Goal: Transaction & Acquisition: Purchase product/service

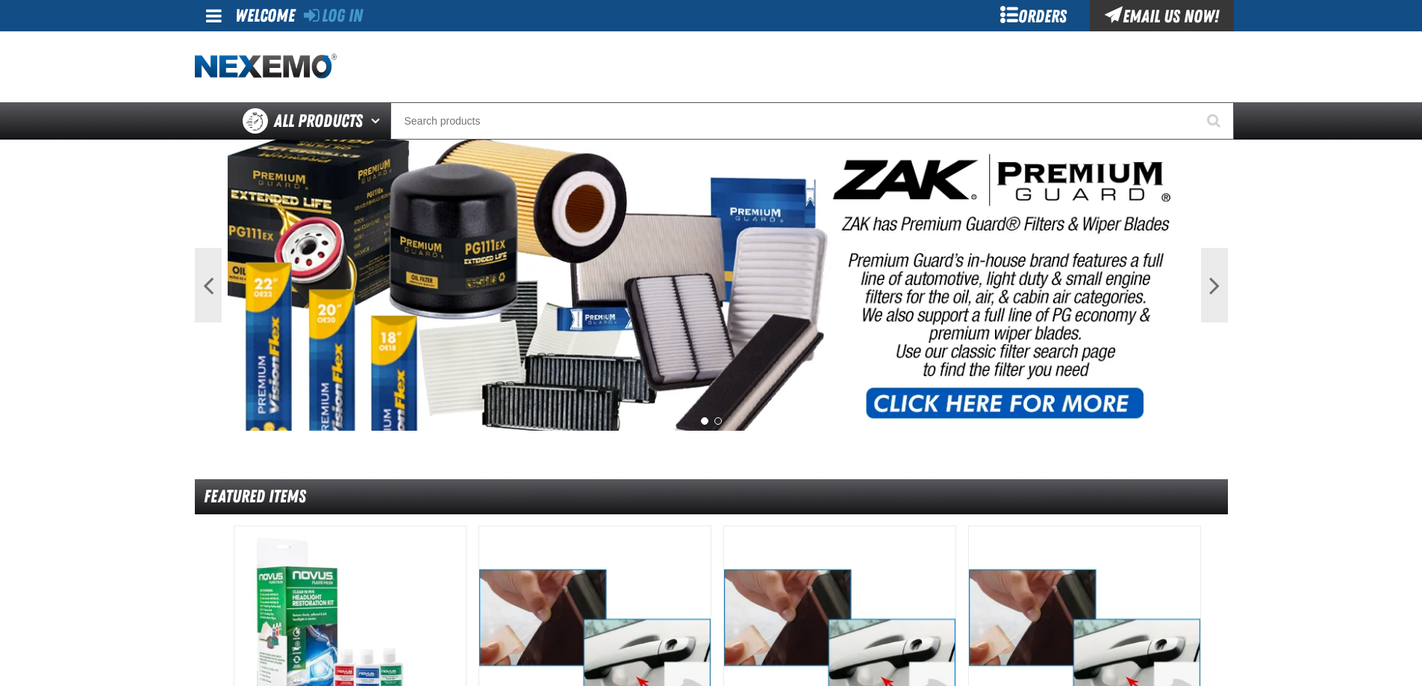
click at [1042, 16] on div "Orders" at bounding box center [1034, 15] width 112 height 31
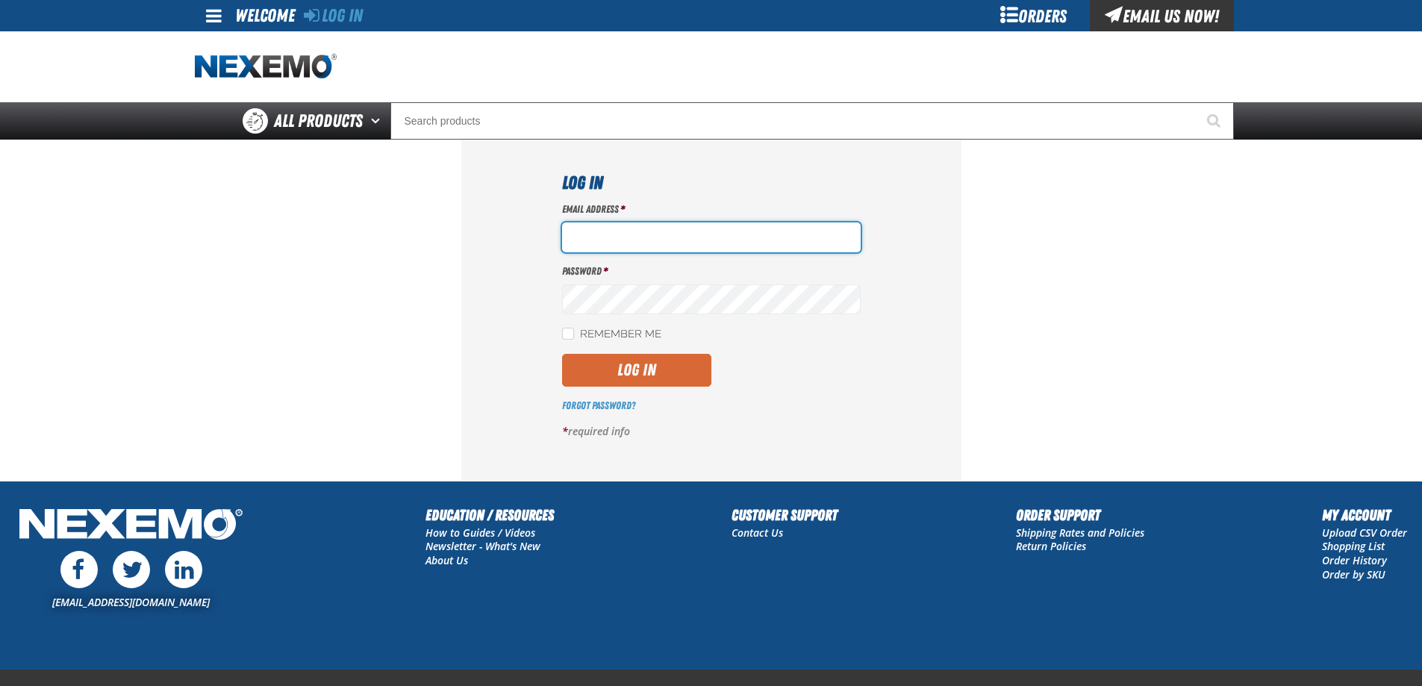
type input "[EMAIL_ADDRESS][DOMAIN_NAME]"
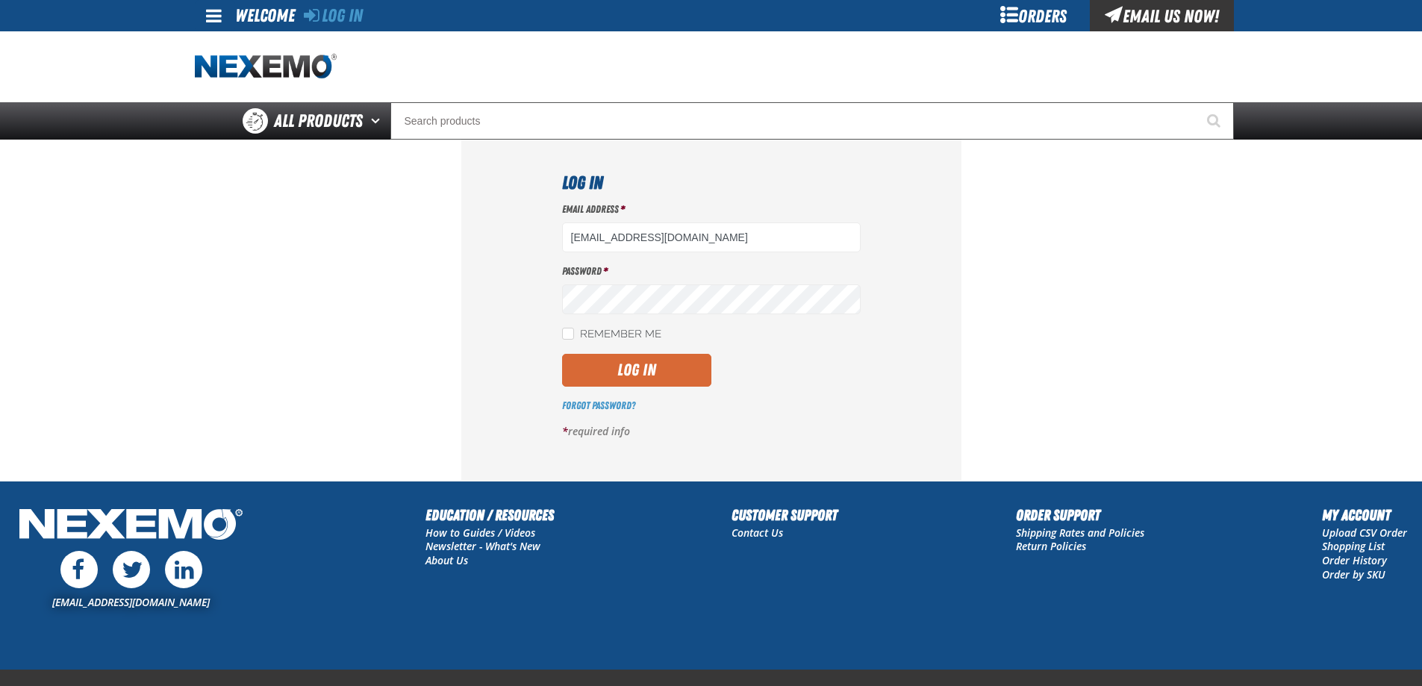
click at [621, 385] on button "Log In" at bounding box center [636, 370] width 149 height 33
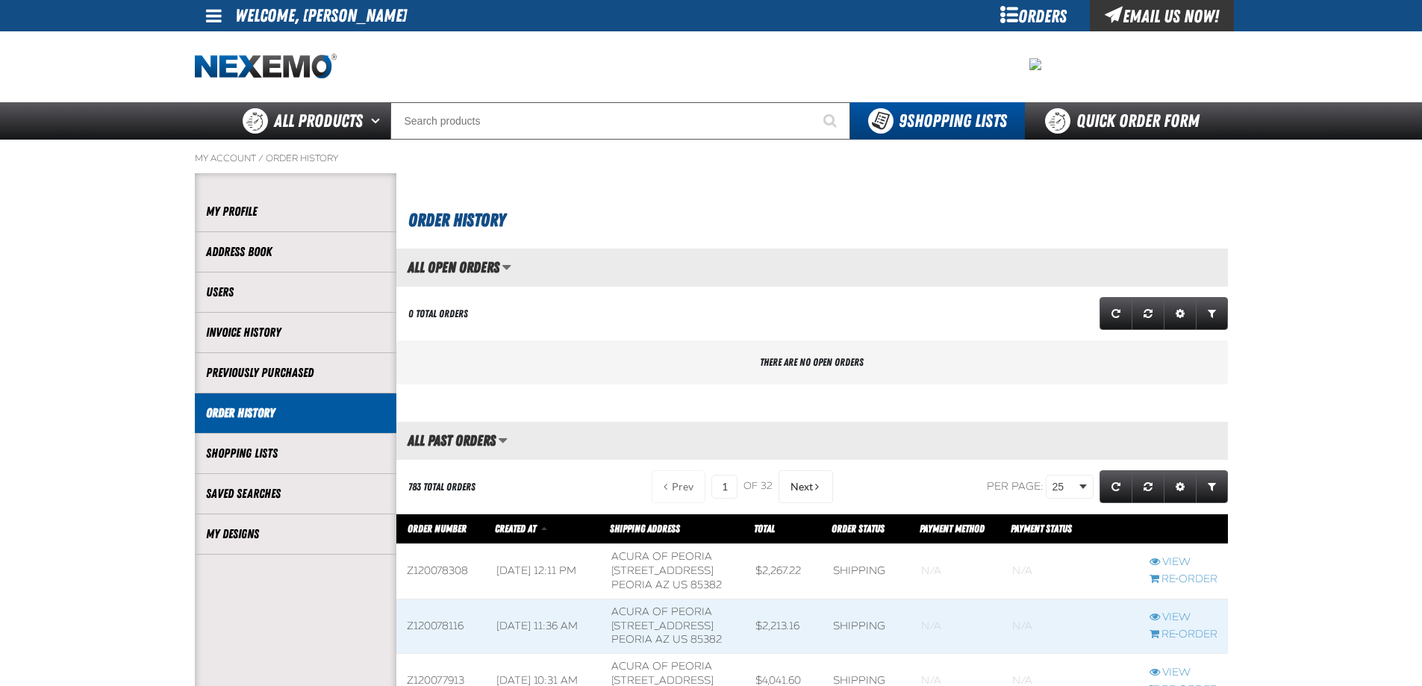
scroll to position [1, 1]
drag, startPoint x: 629, startPoint y: 205, endPoint x: 666, endPoint y: 246, distance: 55.0
click at [631, 206] on h1 "Order History" at bounding box center [814, 218] width 812 height 31
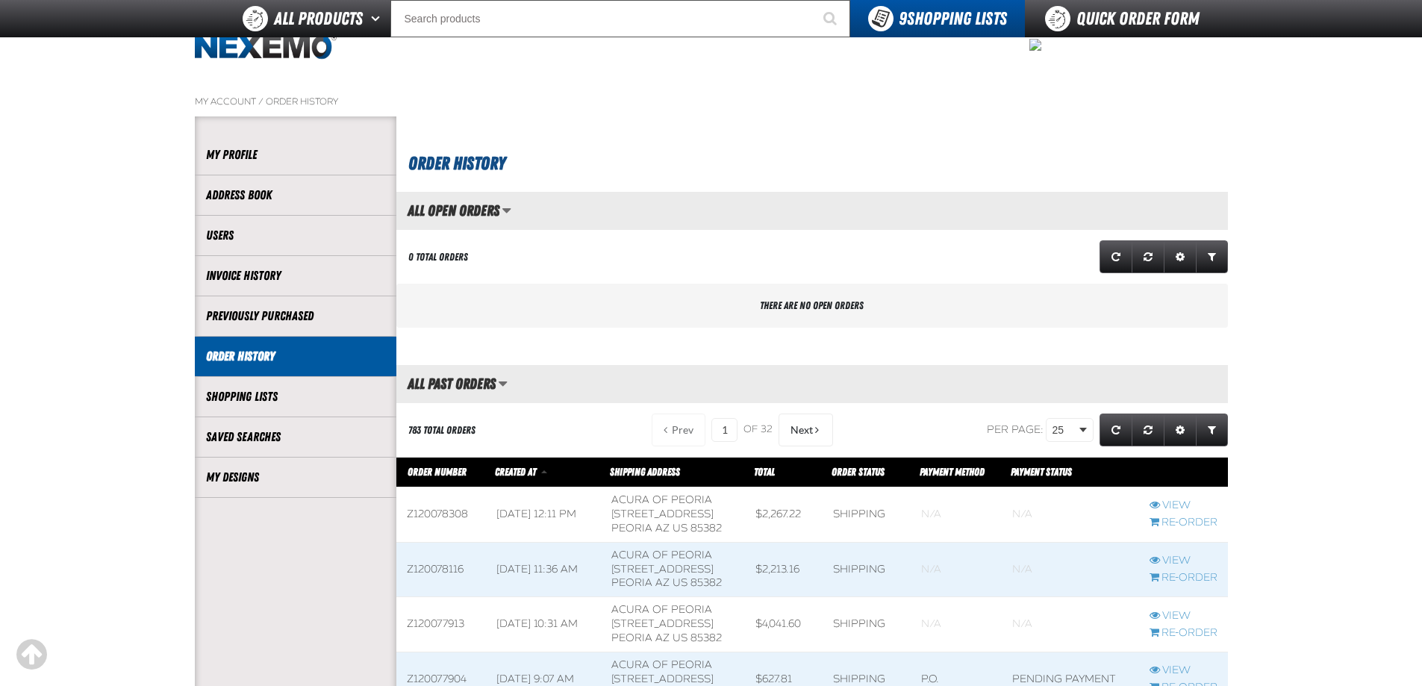
scroll to position [0, 0]
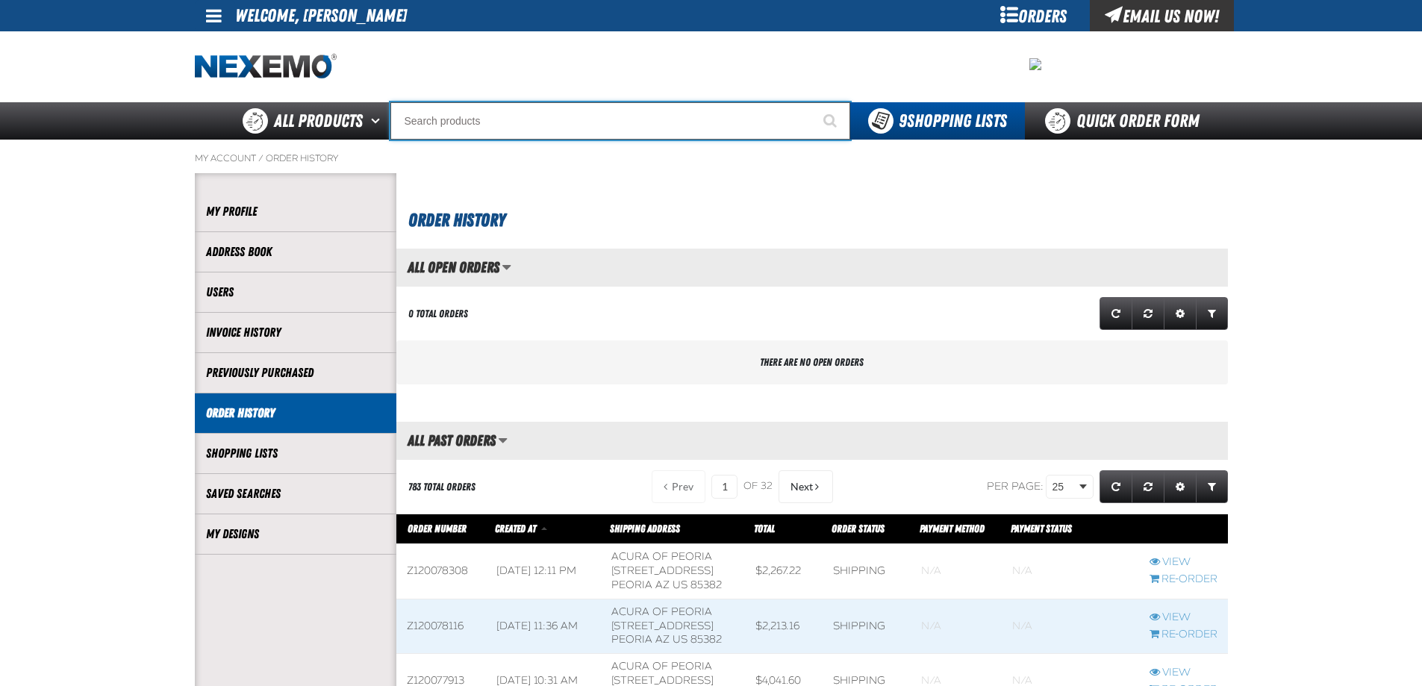
click at [451, 127] on input "Search" at bounding box center [621, 120] width 460 height 37
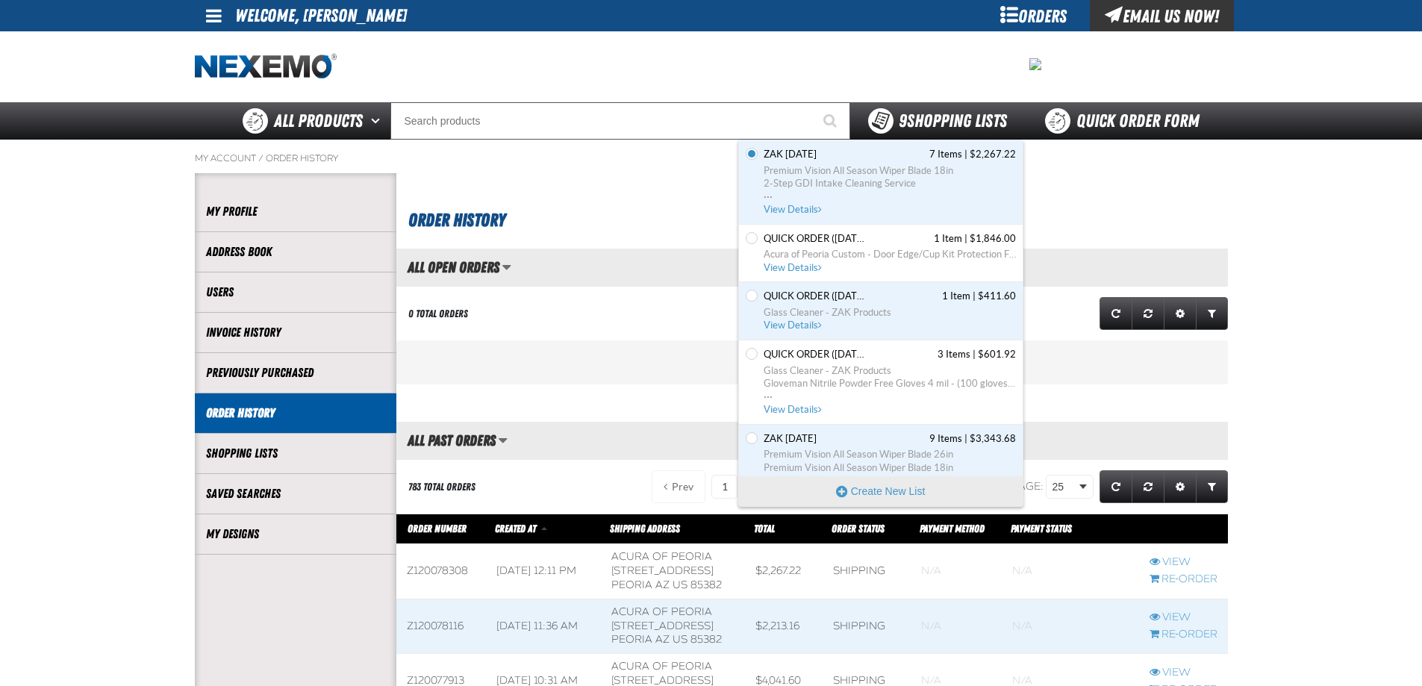
click at [941, 111] on span "9 Shopping Lists" at bounding box center [953, 121] width 108 height 21
click at [880, 500] on button "Create New List" at bounding box center [881, 491] width 284 height 30
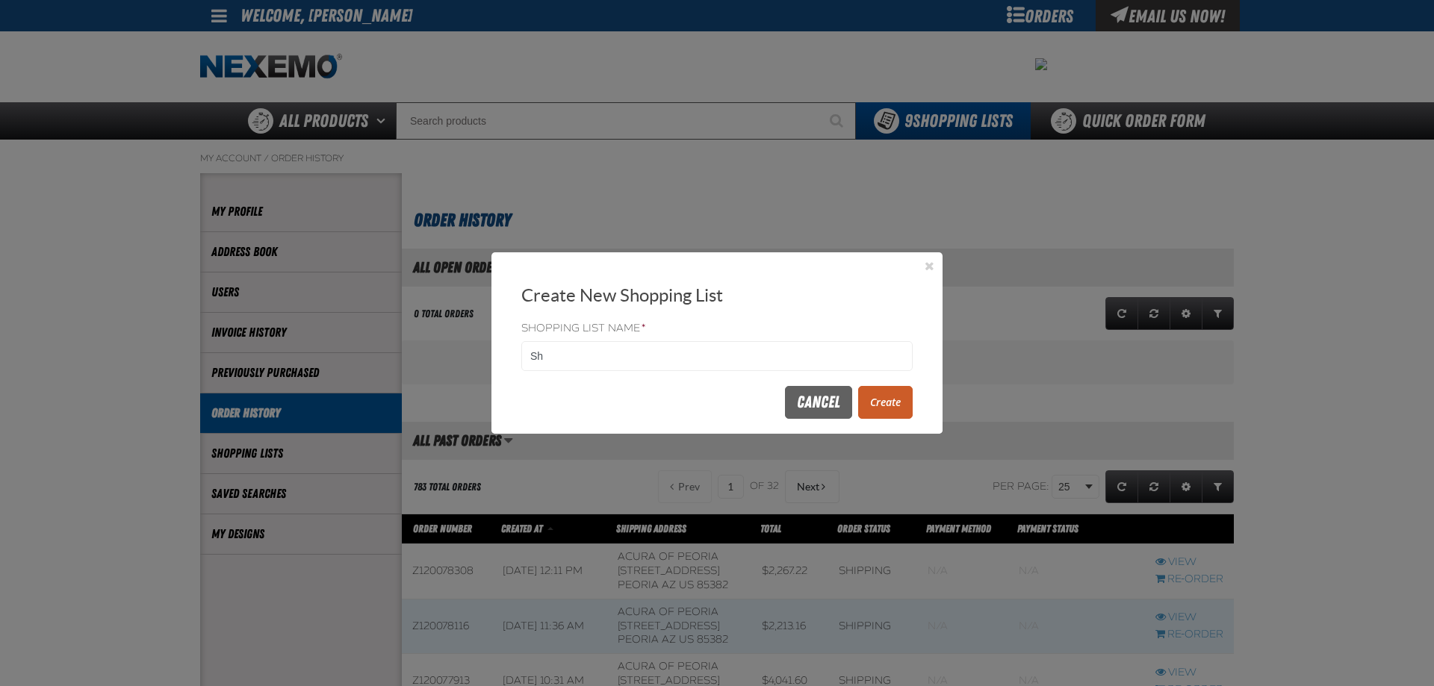
type input "S"
type input "TINT"
click at [879, 405] on button "Create" at bounding box center [885, 402] width 55 height 33
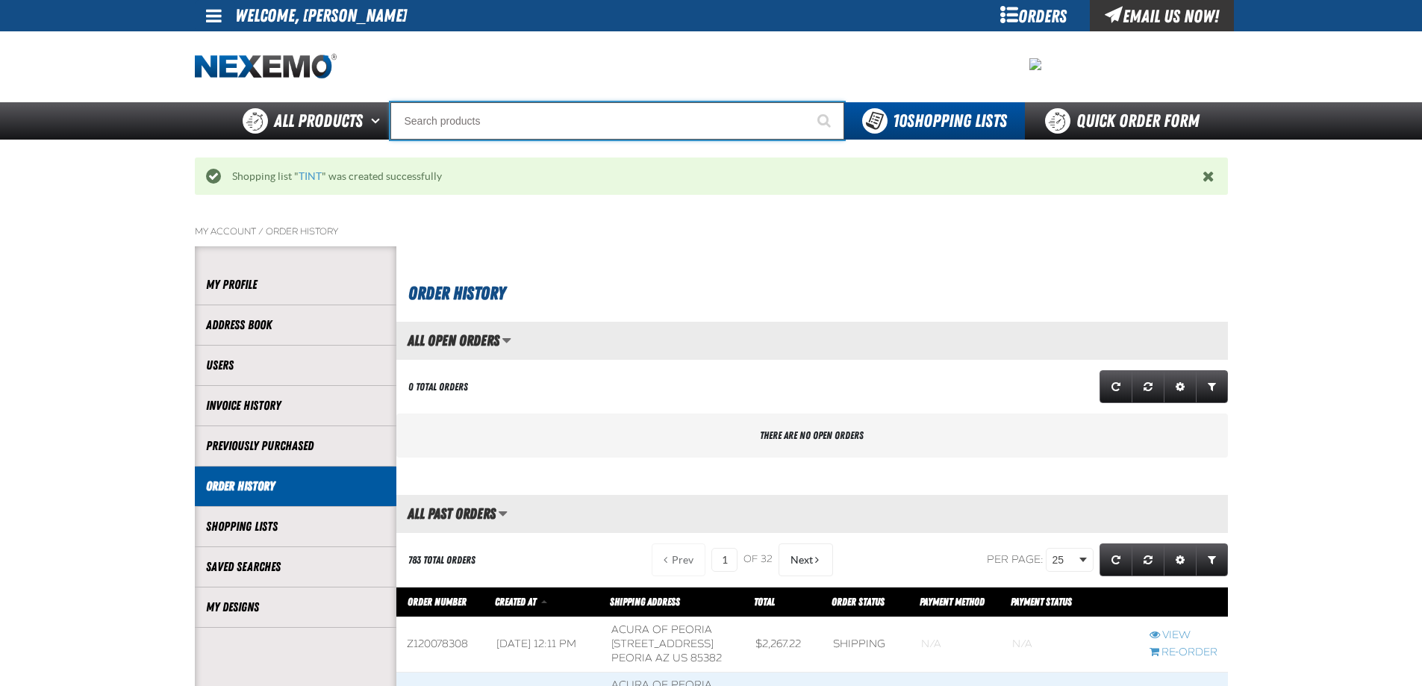
click at [455, 122] on input "Search" at bounding box center [618, 120] width 454 height 37
type input "NO"
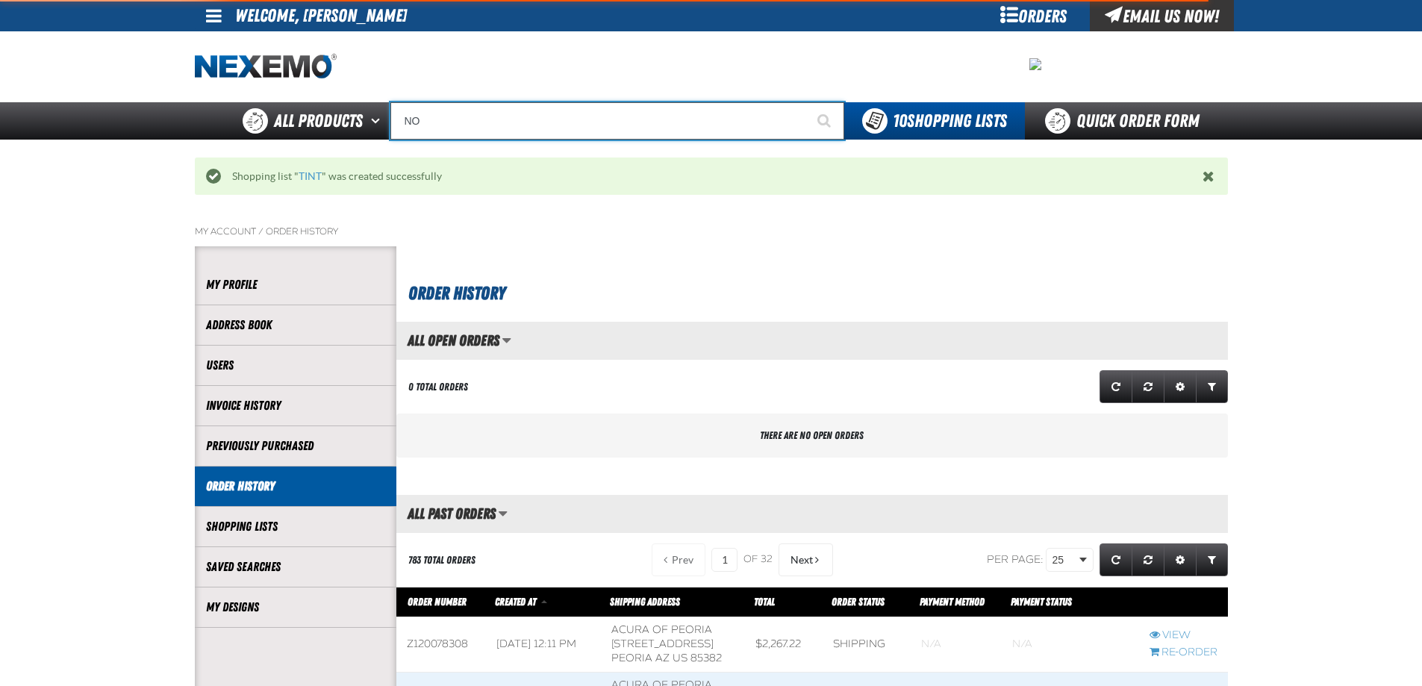
type input "NO CREDITO"
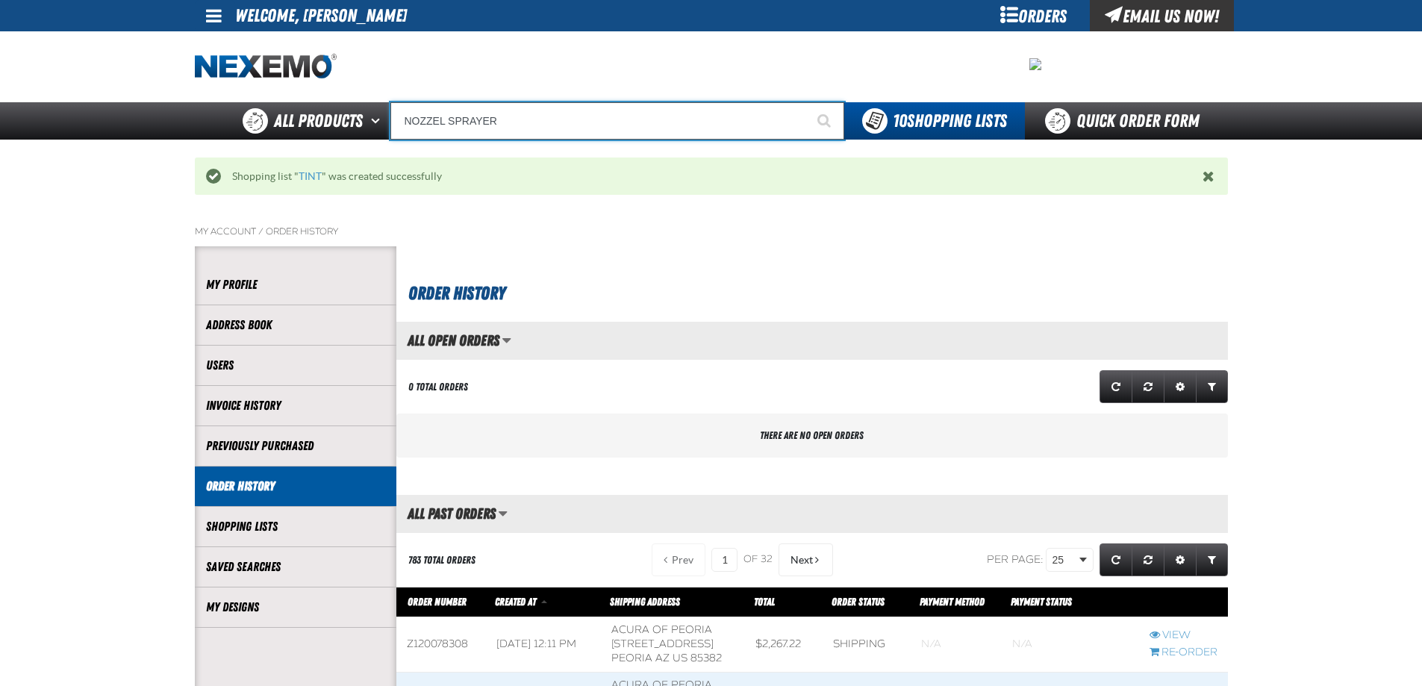
type input "NOZZEL SPRAYER"
click at [807, 102] on button "Start Searching" at bounding box center [825, 120] width 37 height 37
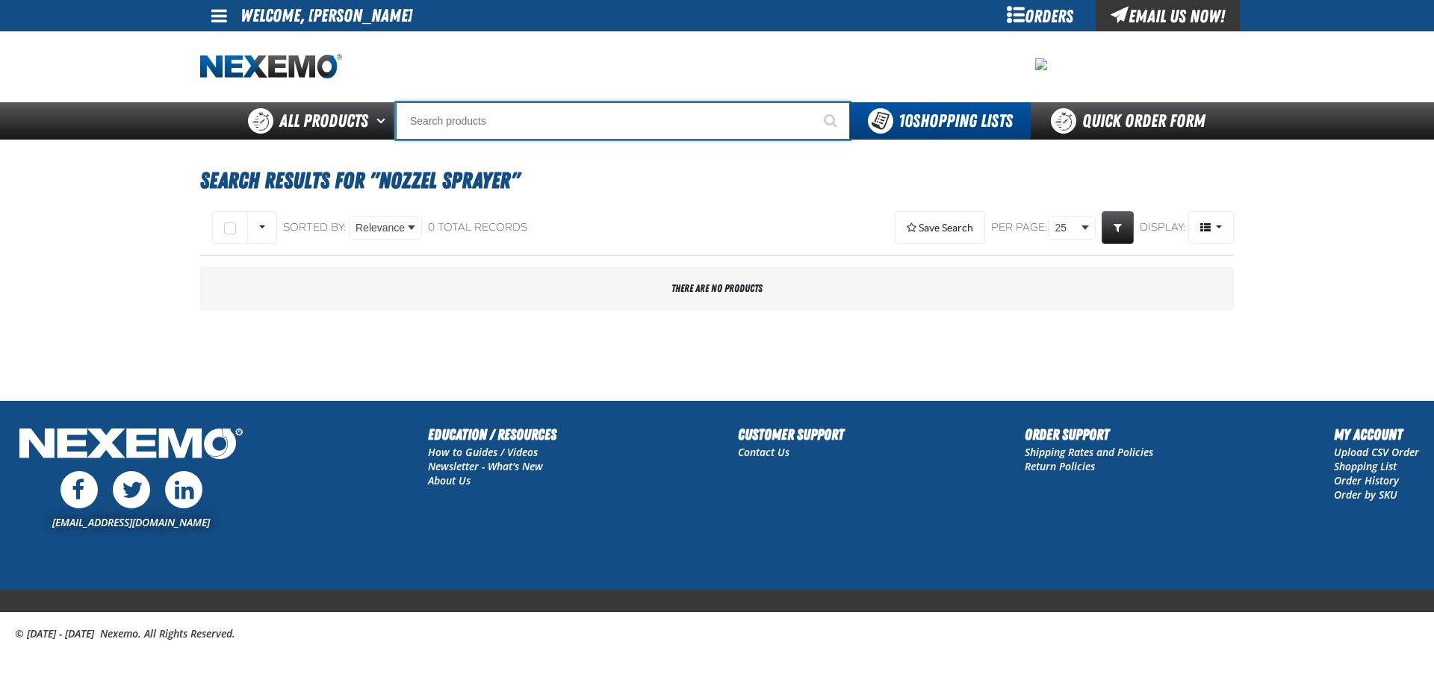
click at [523, 111] on input "Search" at bounding box center [623, 120] width 454 height 37
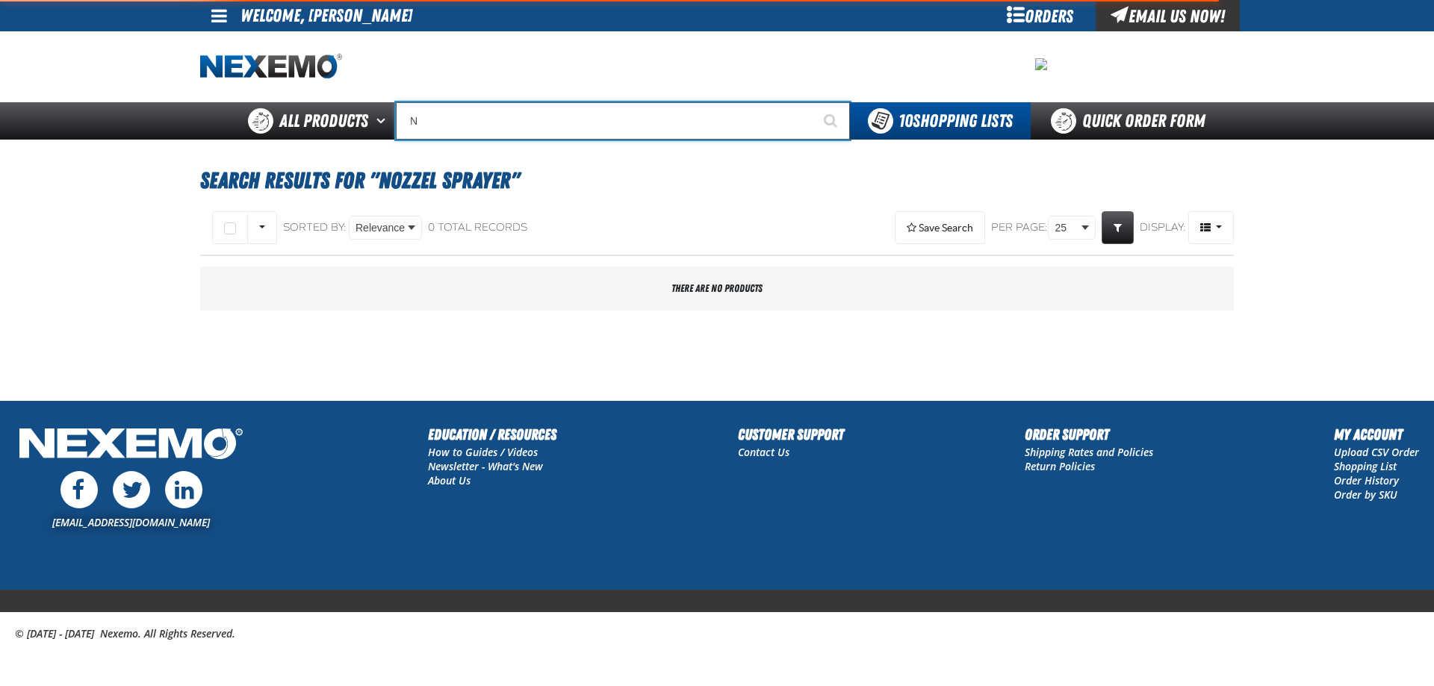
type input "NO"
type input "NO CREDITO"
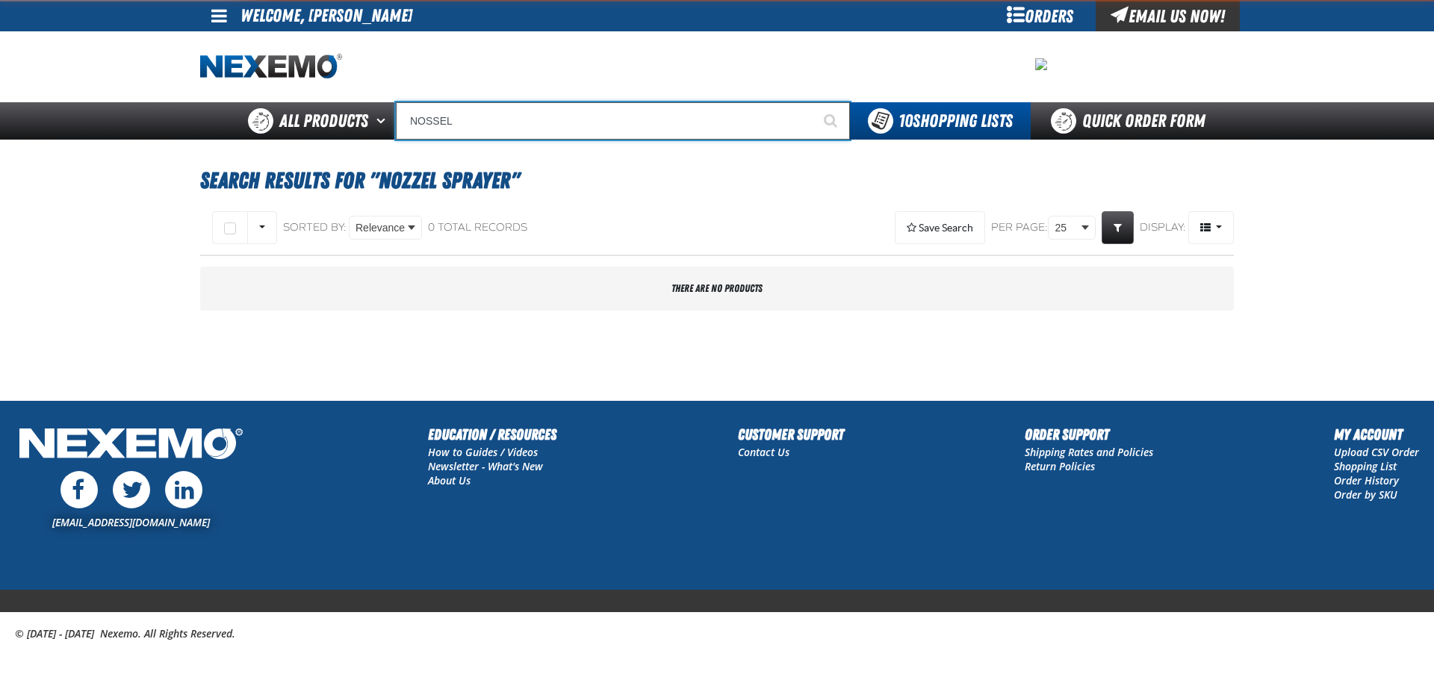
type input "NOSSEL"
click at [812, 102] on button "Start Searching" at bounding box center [830, 120] width 37 height 37
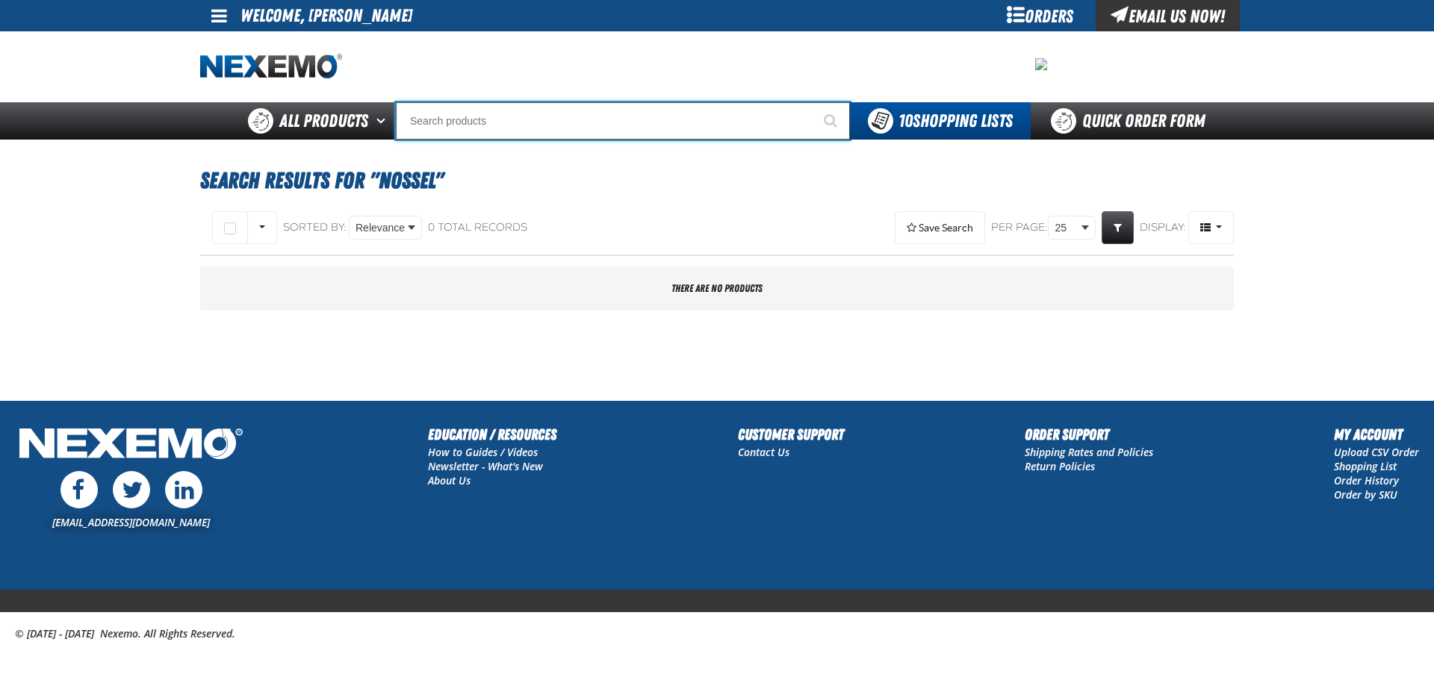
click at [476, 126] on input "Search" at bounding box center [623, 120] width 454 height 37
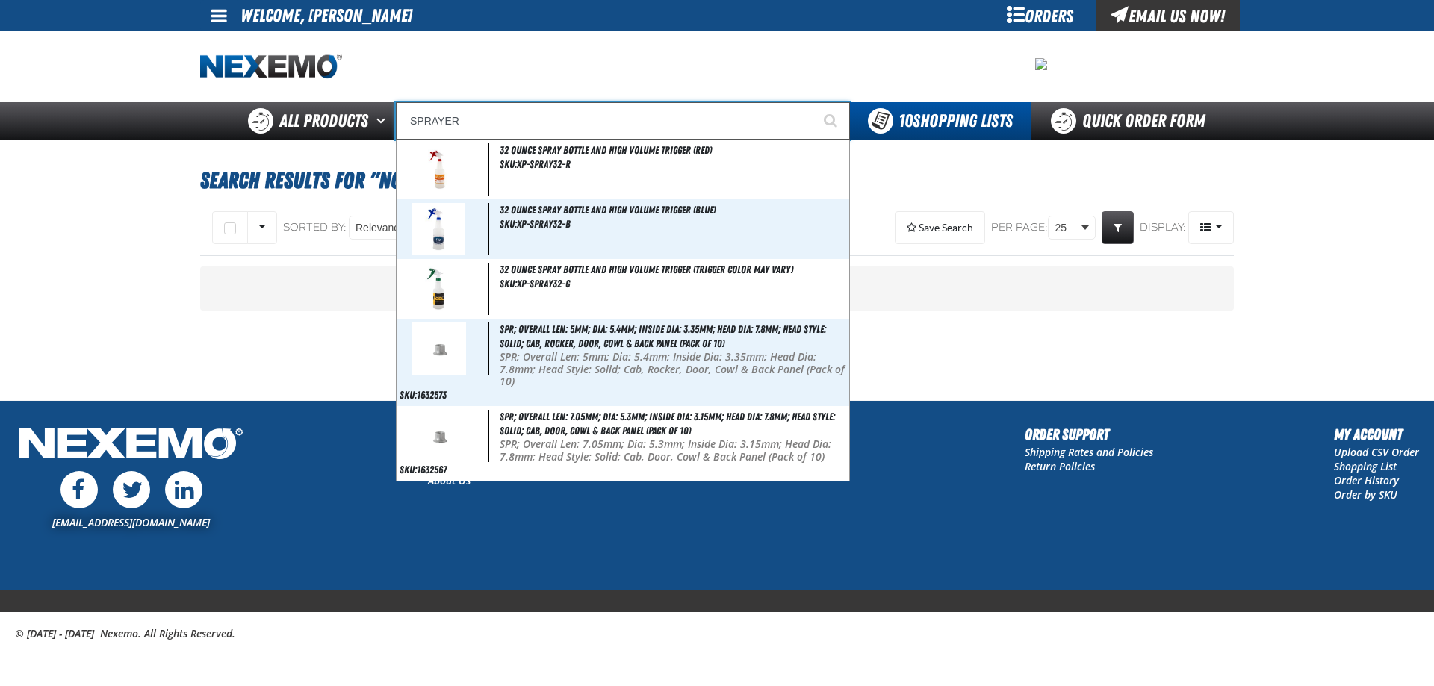
type input "SPRAYER"
click at [812, 102] on button "Start Searching" at bounding box center [830, 120] width 37 height 37
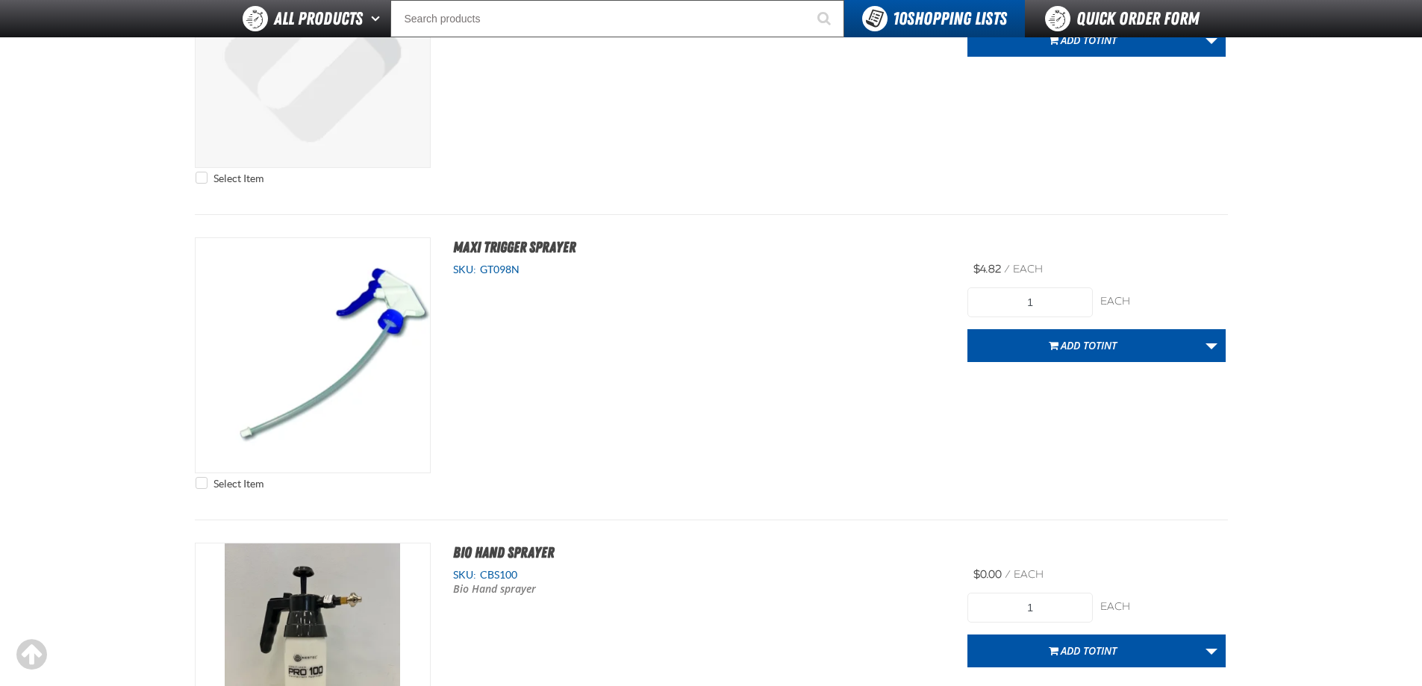
scroll to position [299, 0]
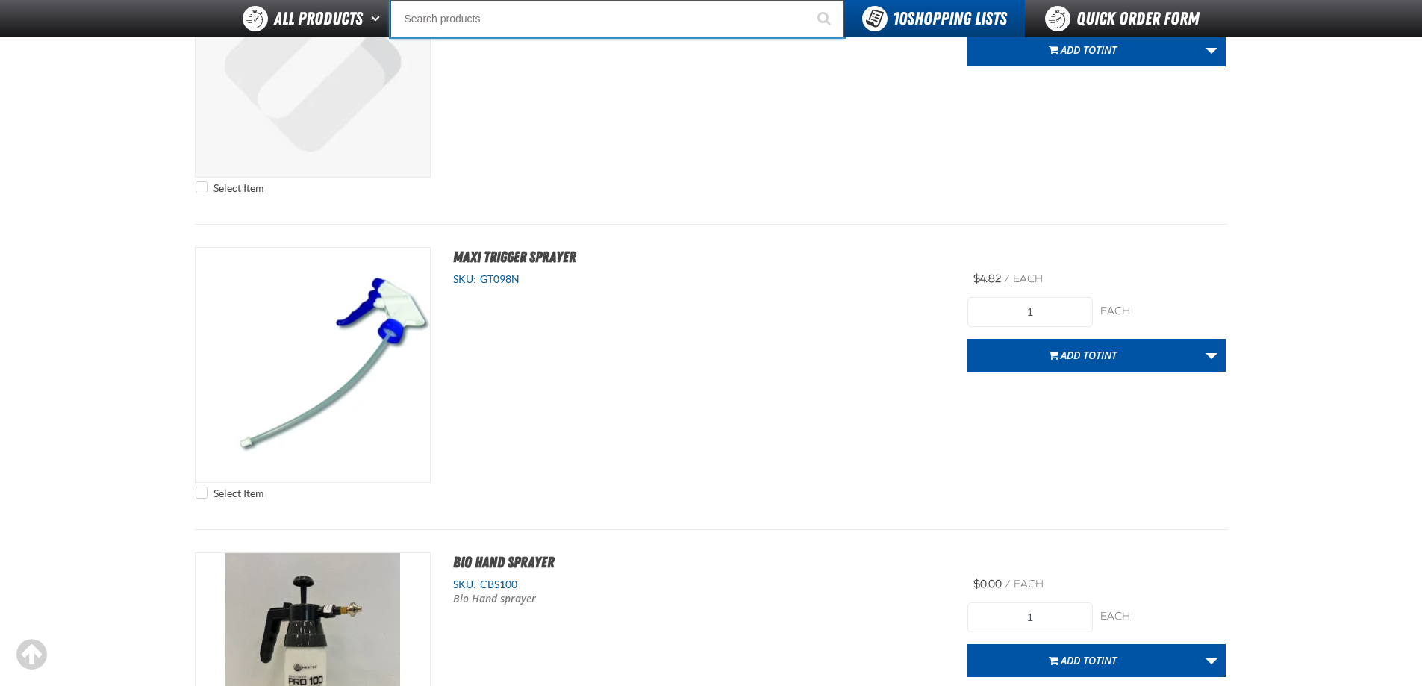
click at [502, 28] on input "Search" at bounding box center [618, 18] width 454 height 37
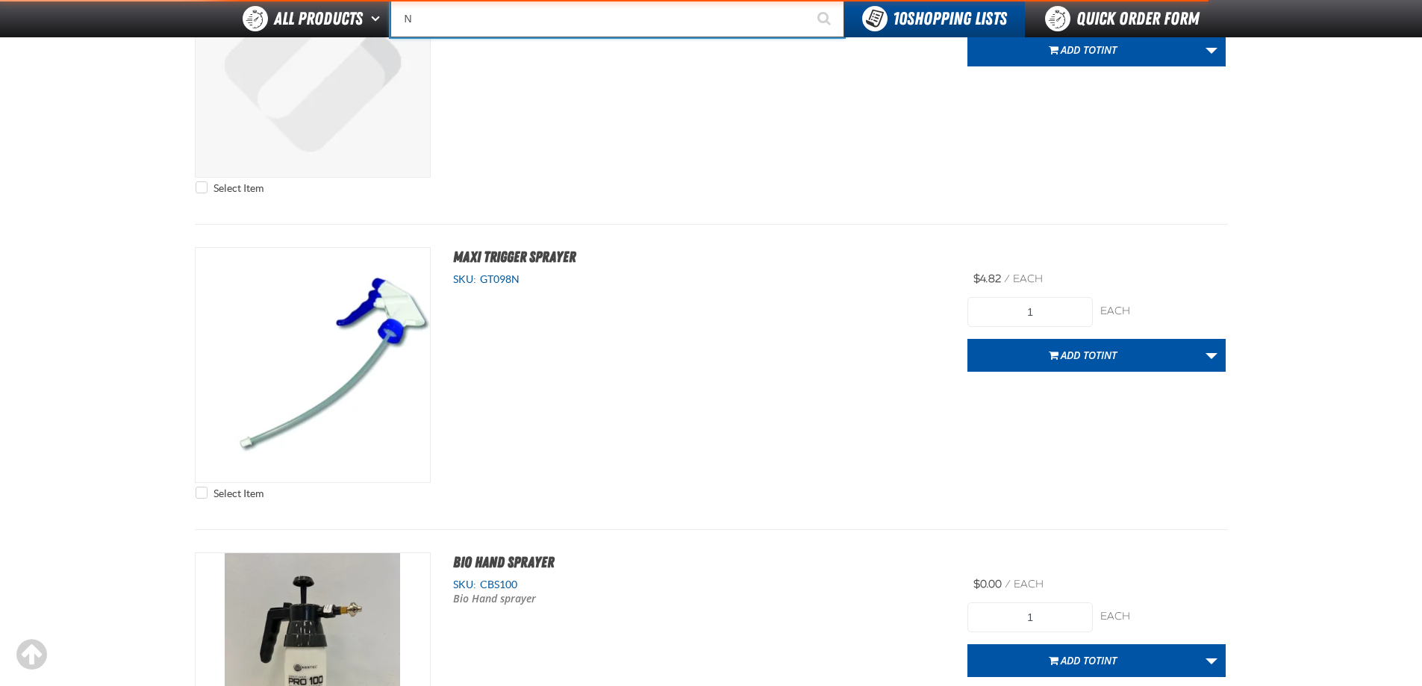
type input "NO"
type input "NO CREDITO"
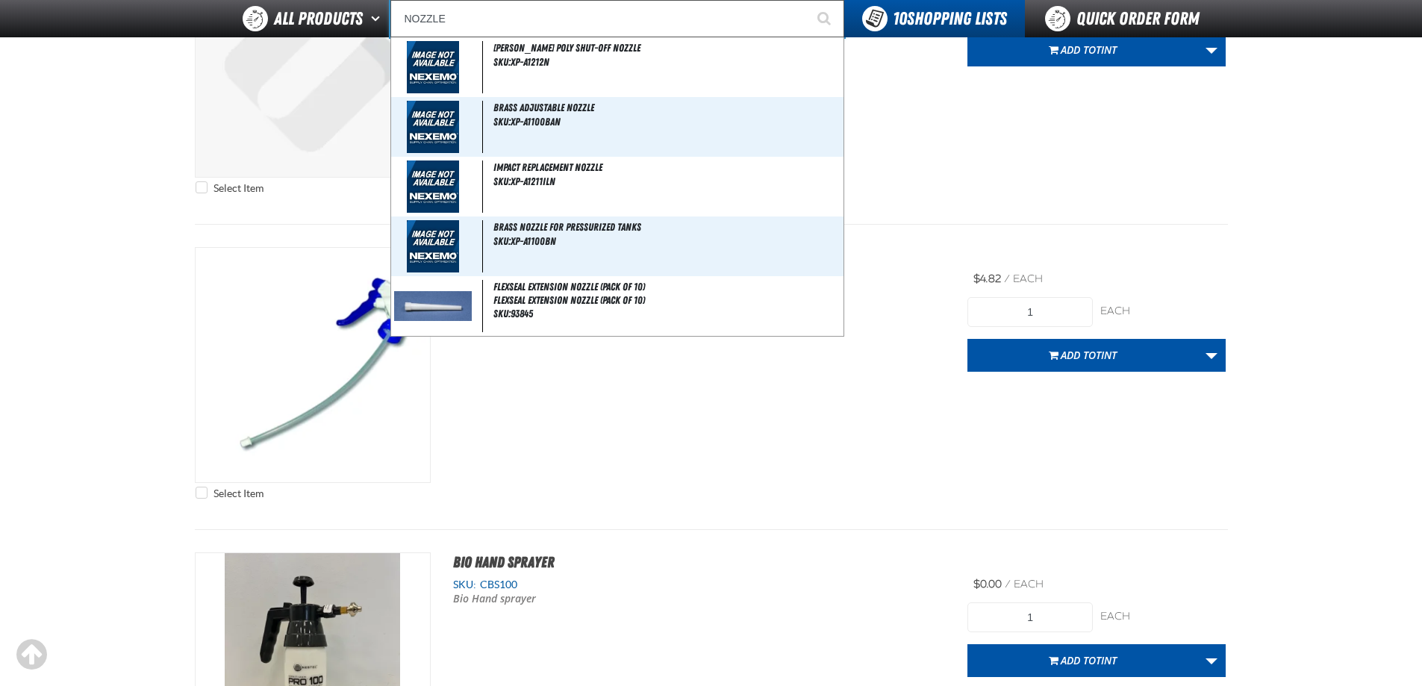
type input "NOZZLE"
click at [807, 0] on button "Start Searching" at bounding box center [825, 18] width 37 height 37
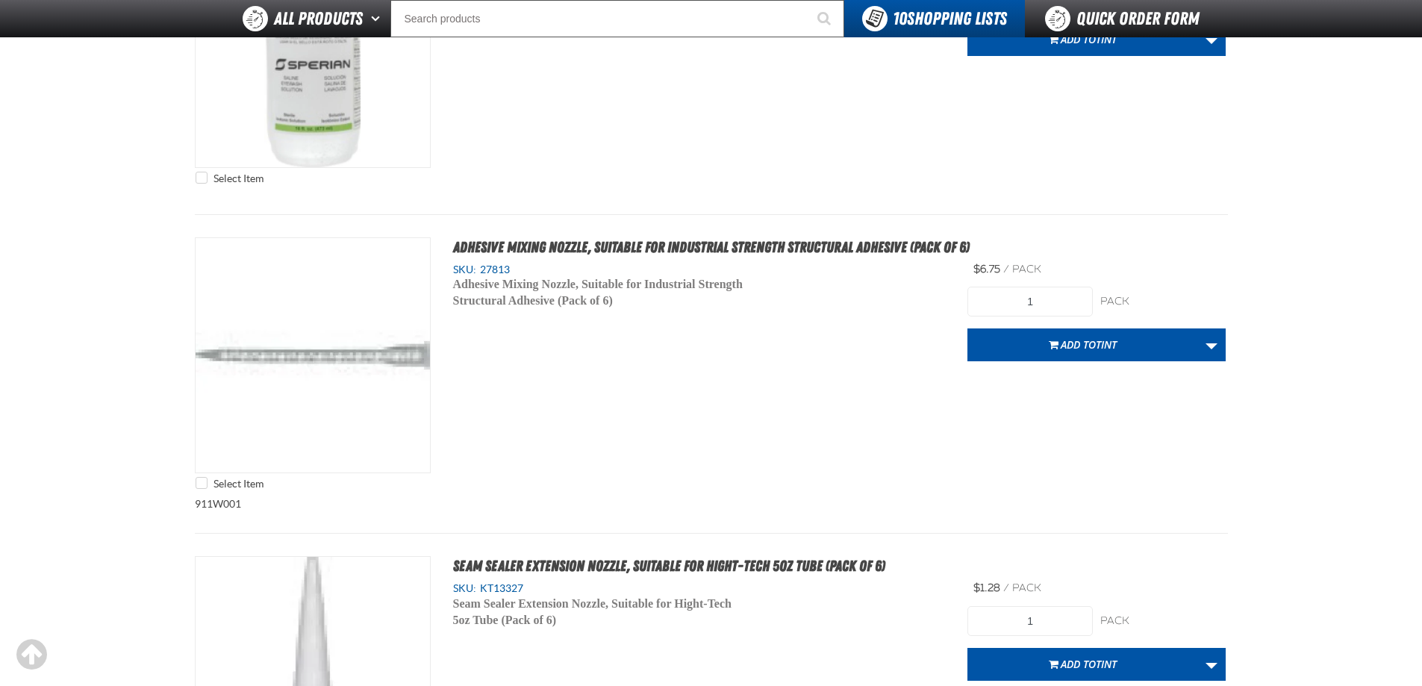
scroll to position [7392, 0]
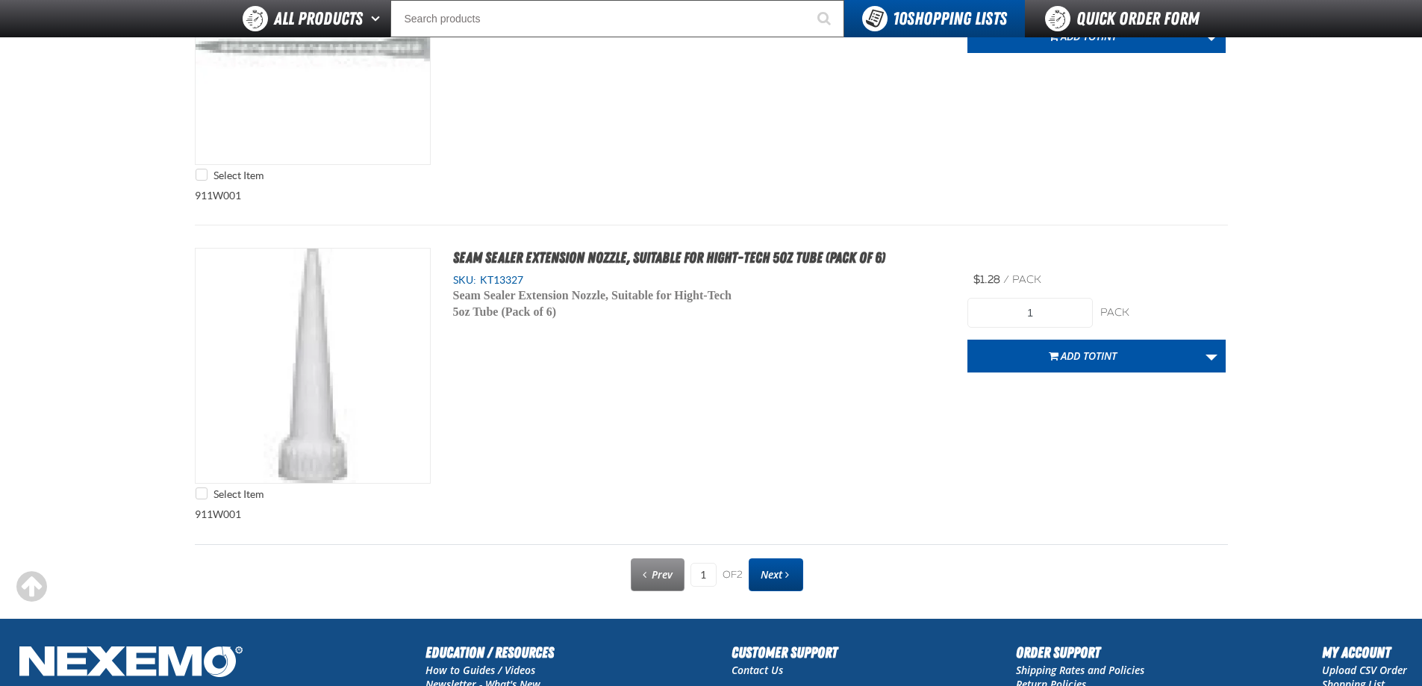
click at [794, 581] on link "Next" at bounding box center [776, 575] width 55 height 33
type input "2"
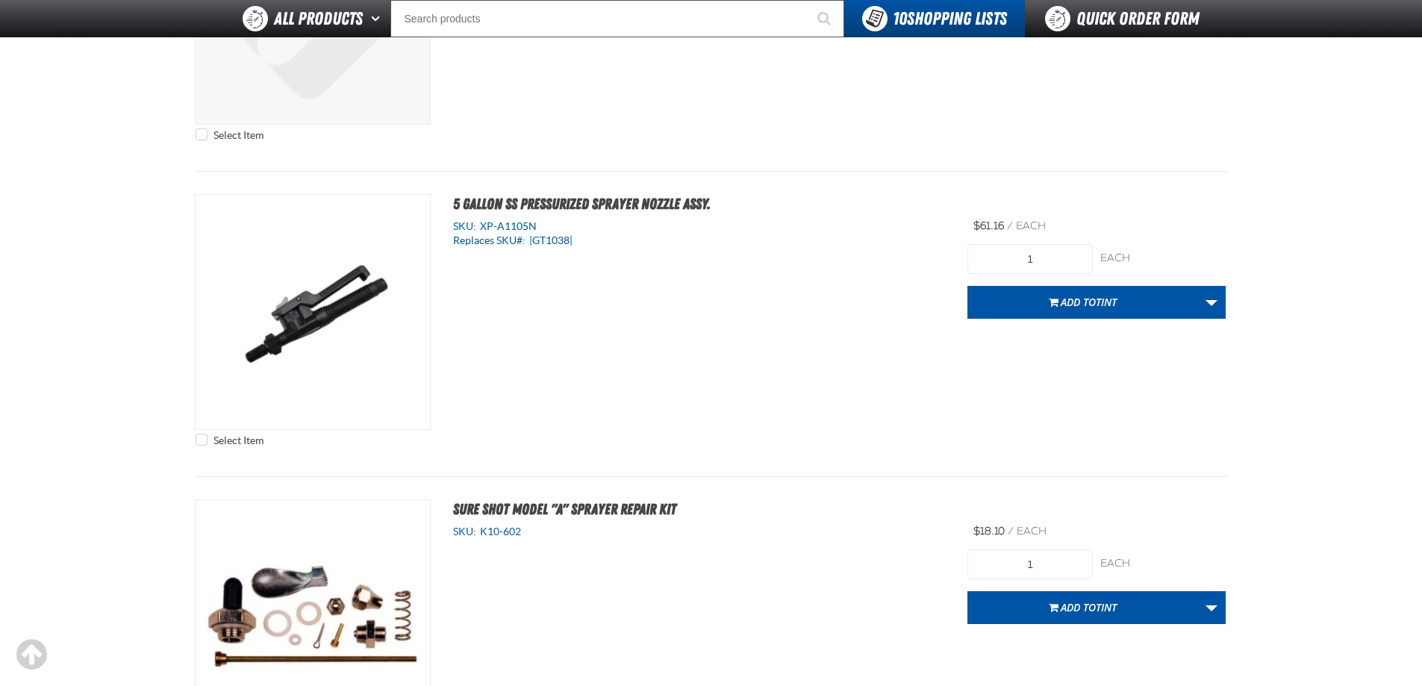
scroll to position [4629, 0]
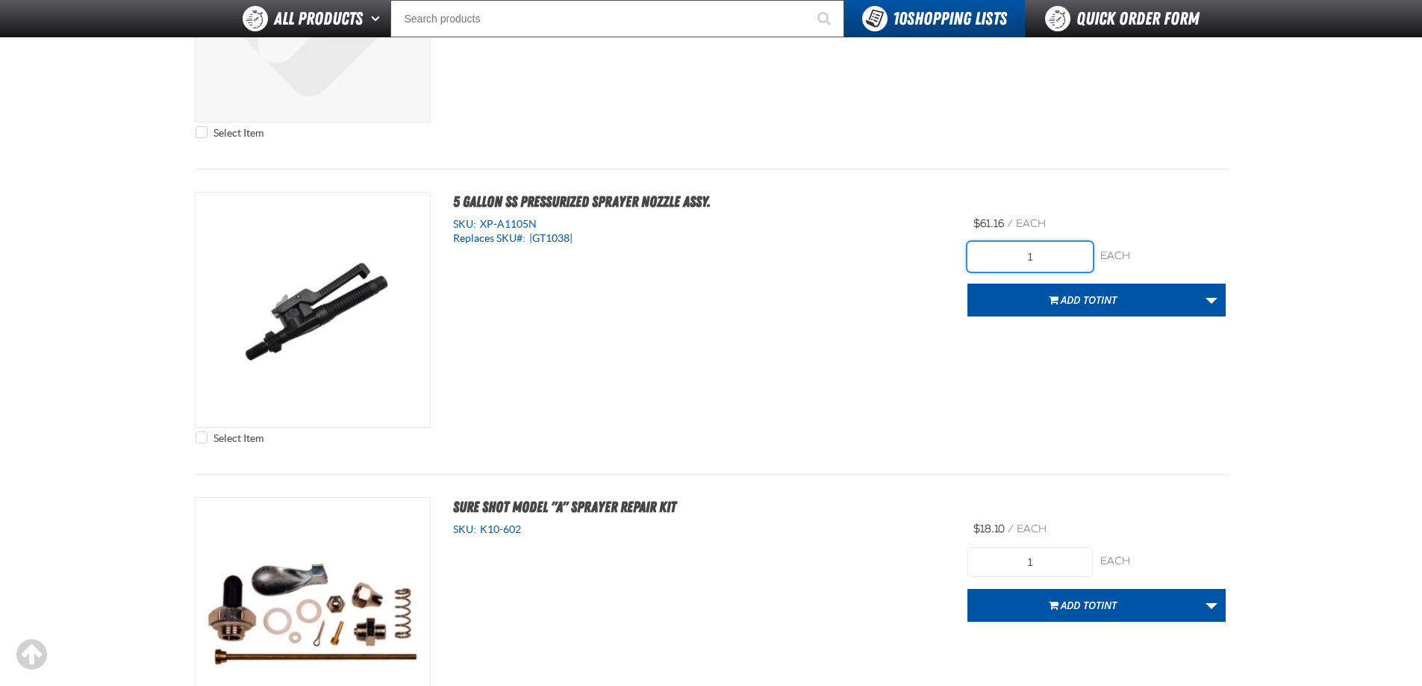
click at [944, 267] on div "Select Item 5 Gallon SS Pressurized Sprayer Nozzle Assy. SKU: XP-A1105N Replace…" at bounding box center [711, 322] width 1033 height 260
type input "2"
click at [1077, 293] on span "Add to TINT" at bounding box center [1089, 300] width 56 height 14
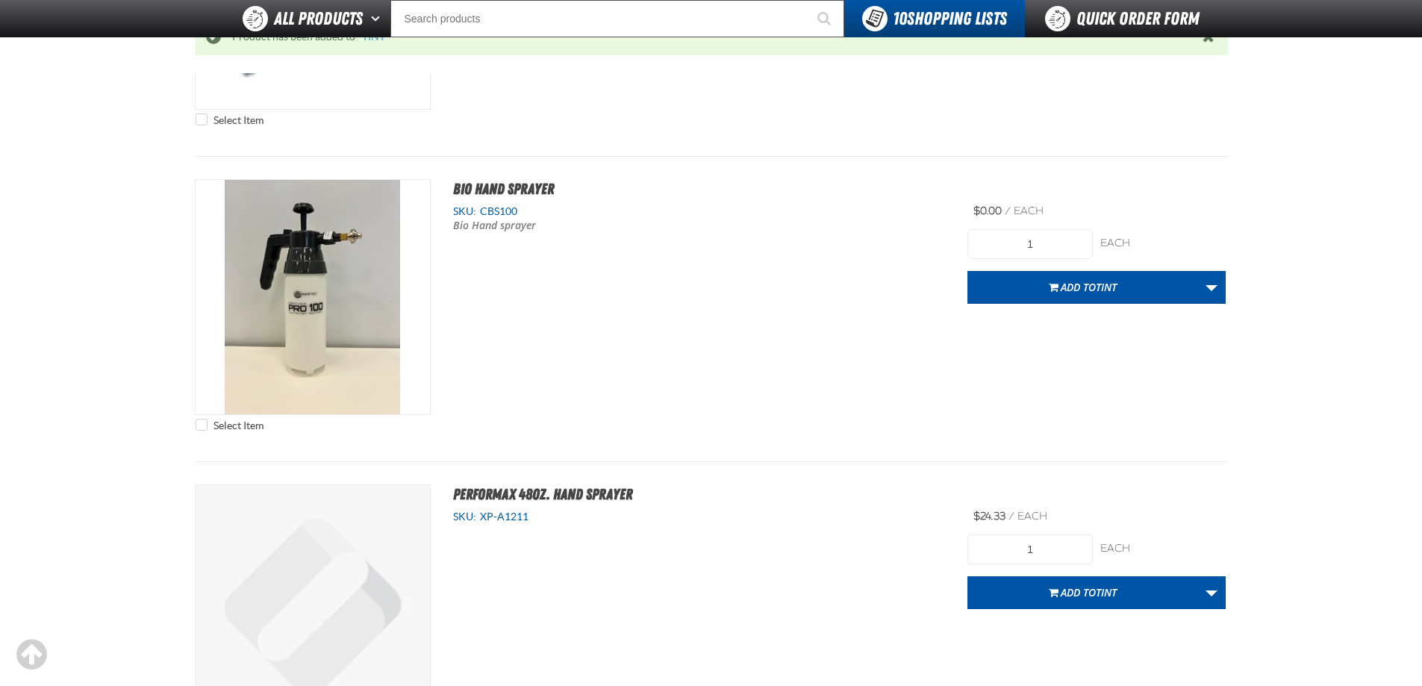
scroll to position [372, 0]
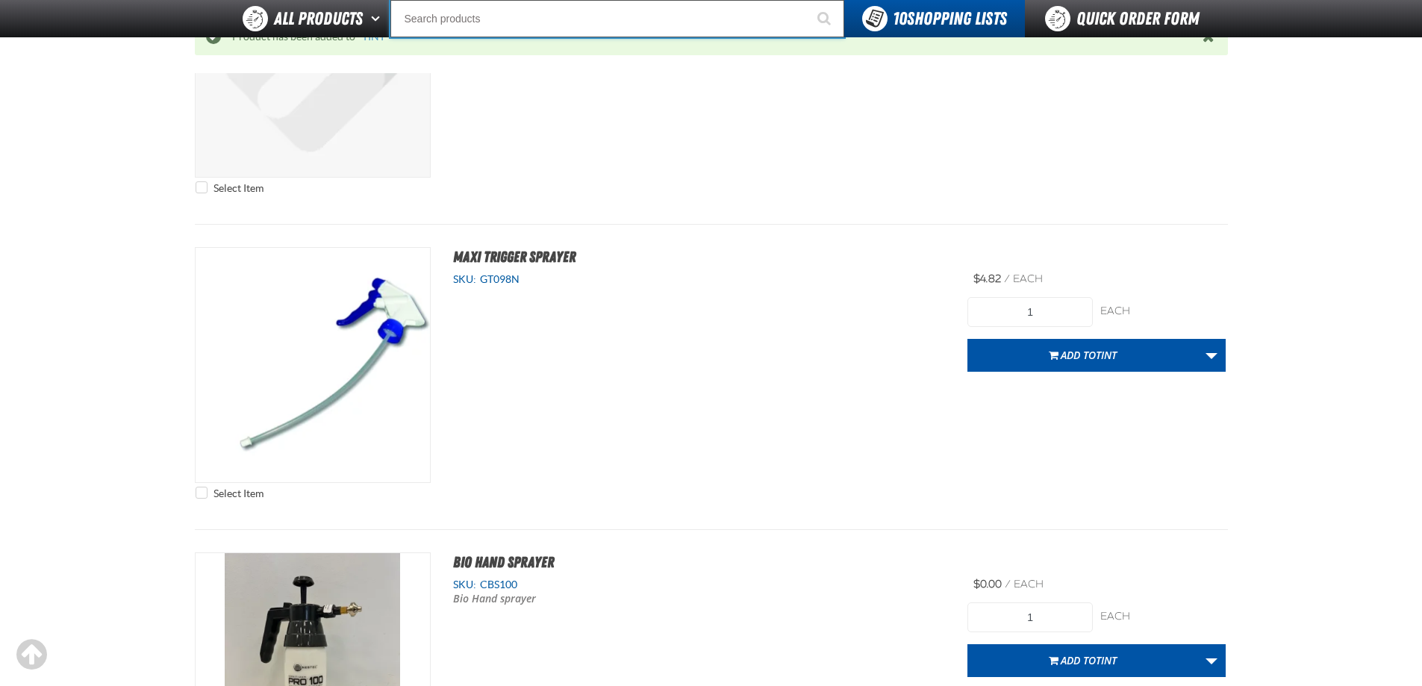
drag, startPoint x: 481, startPoint y: 28, endPoint x: 491, endPoint y: 26, distance: 9.8
click at [482, 28] on input "Search" at bounding box center [618, 18] width 454 height 37
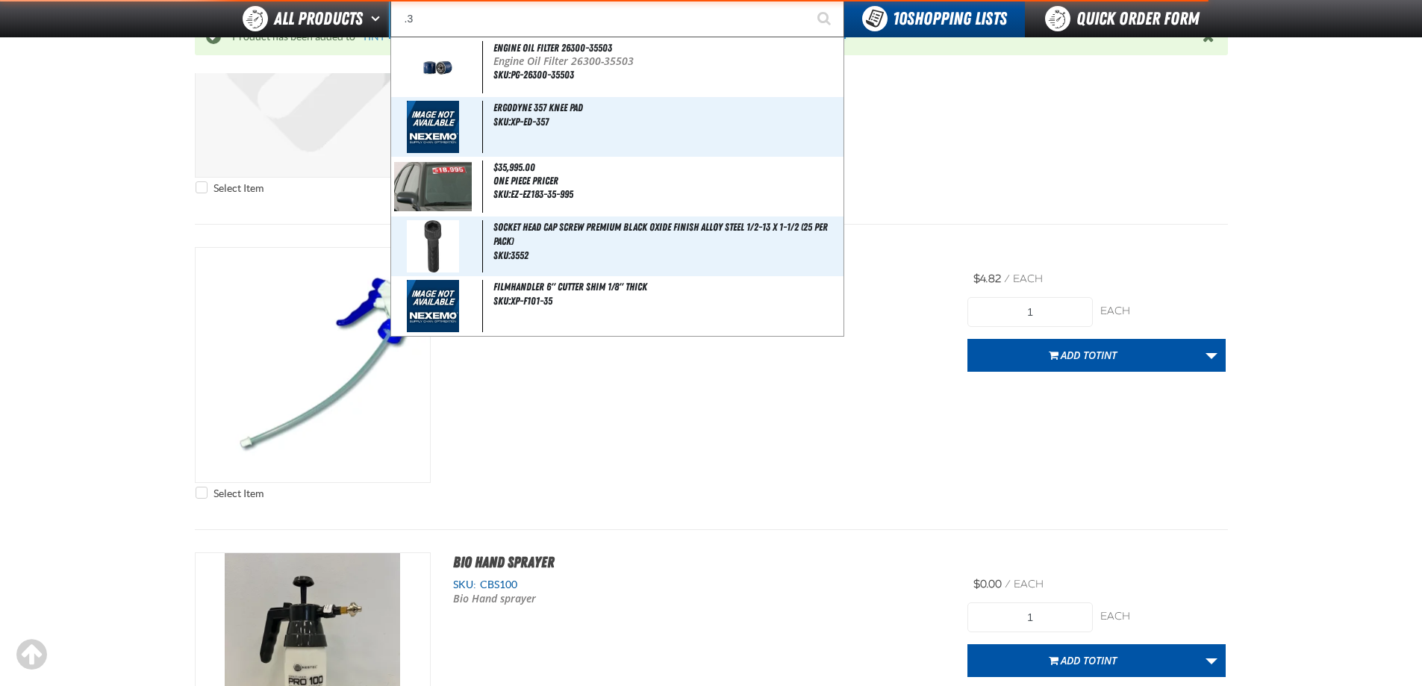
type input "."
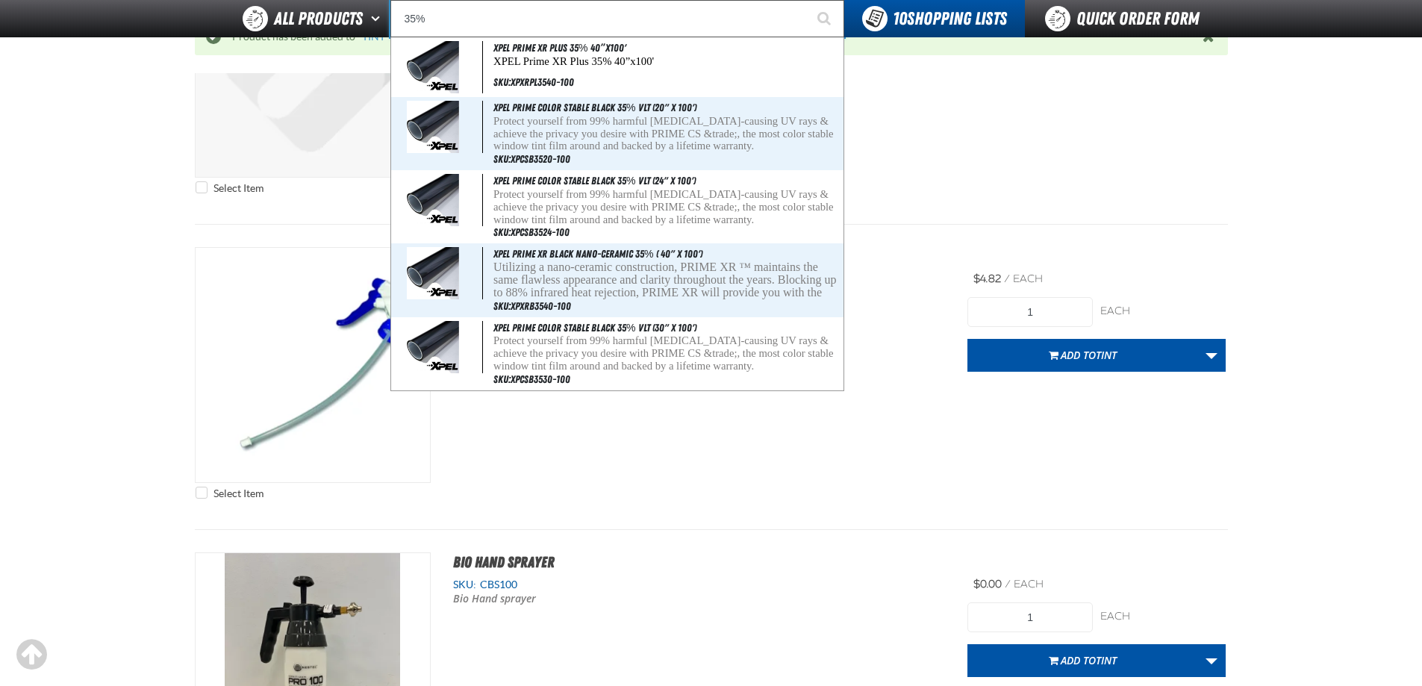
type input "35%"
click at [807, 0] on button "Start Searching" at bounding box center [825, 18] width 37 height 37
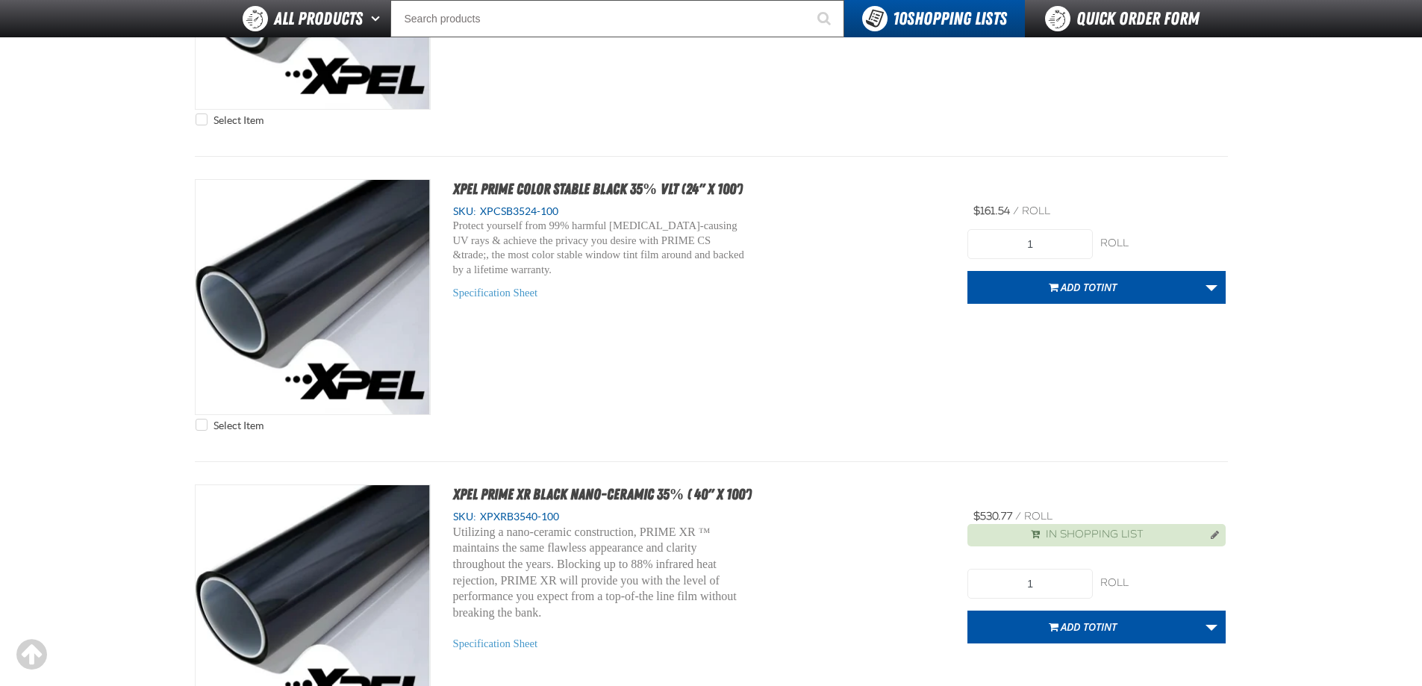
scroll to position [747, 0]
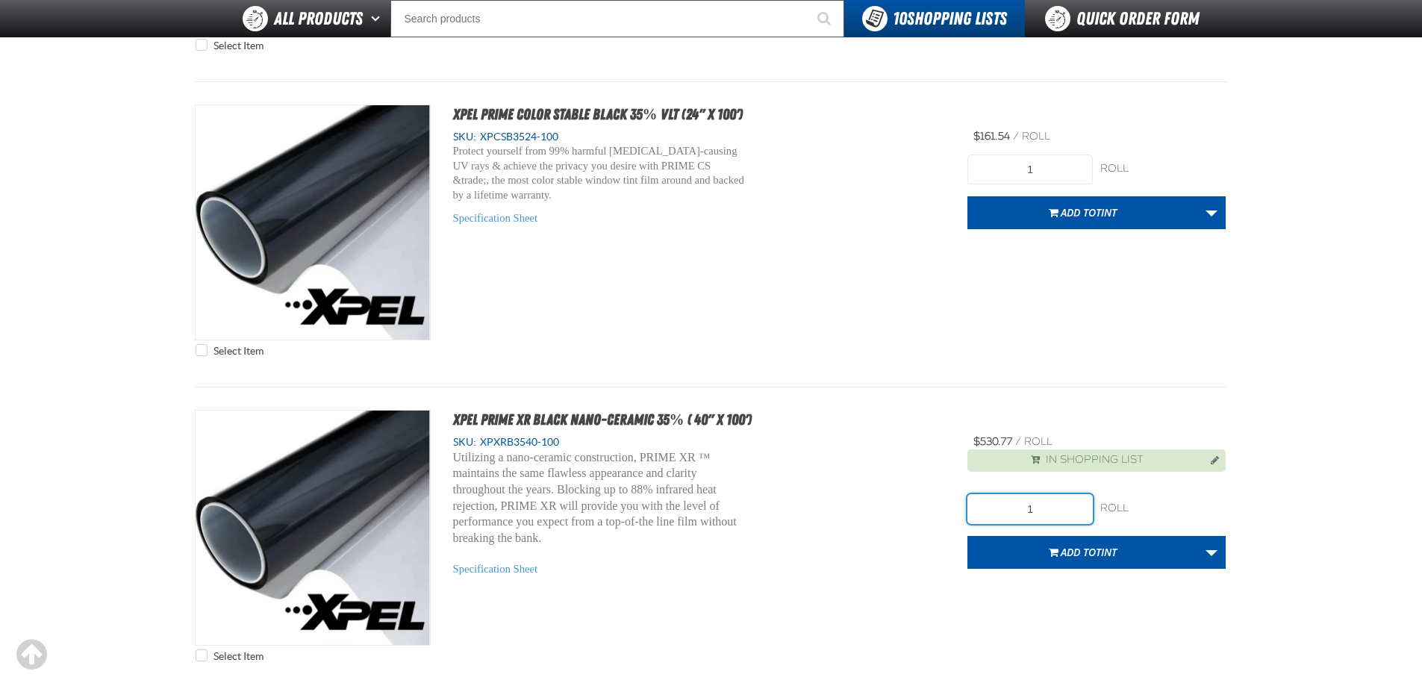
drag, startPoint x: 1044, startPoint y: 515, endPoint x: 969, endPoint y: 518, distance: 74.7
click at [969, 518] on input "1" at bounding box center [1030, 509] width 125 height 30
type input "4"
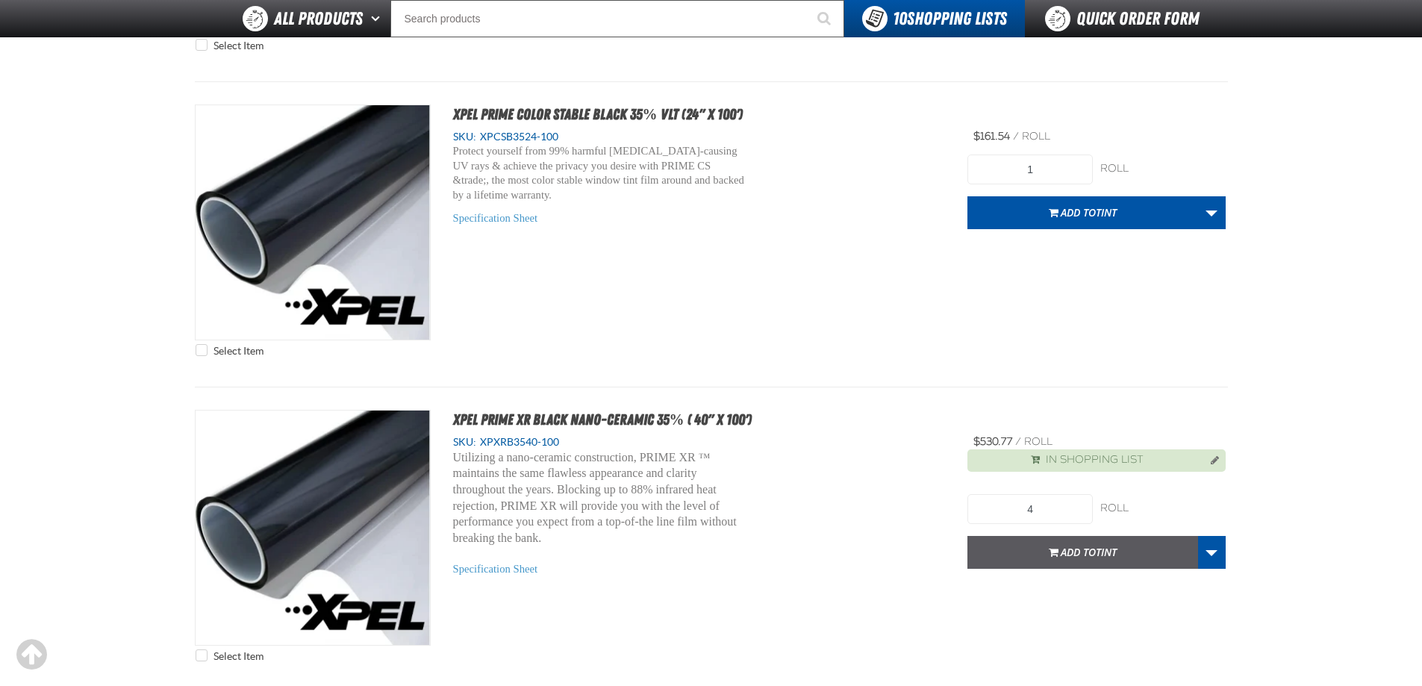
click at [1112, 546] on span "TINT" at bounding box center [1106, 552] width 21 height 14
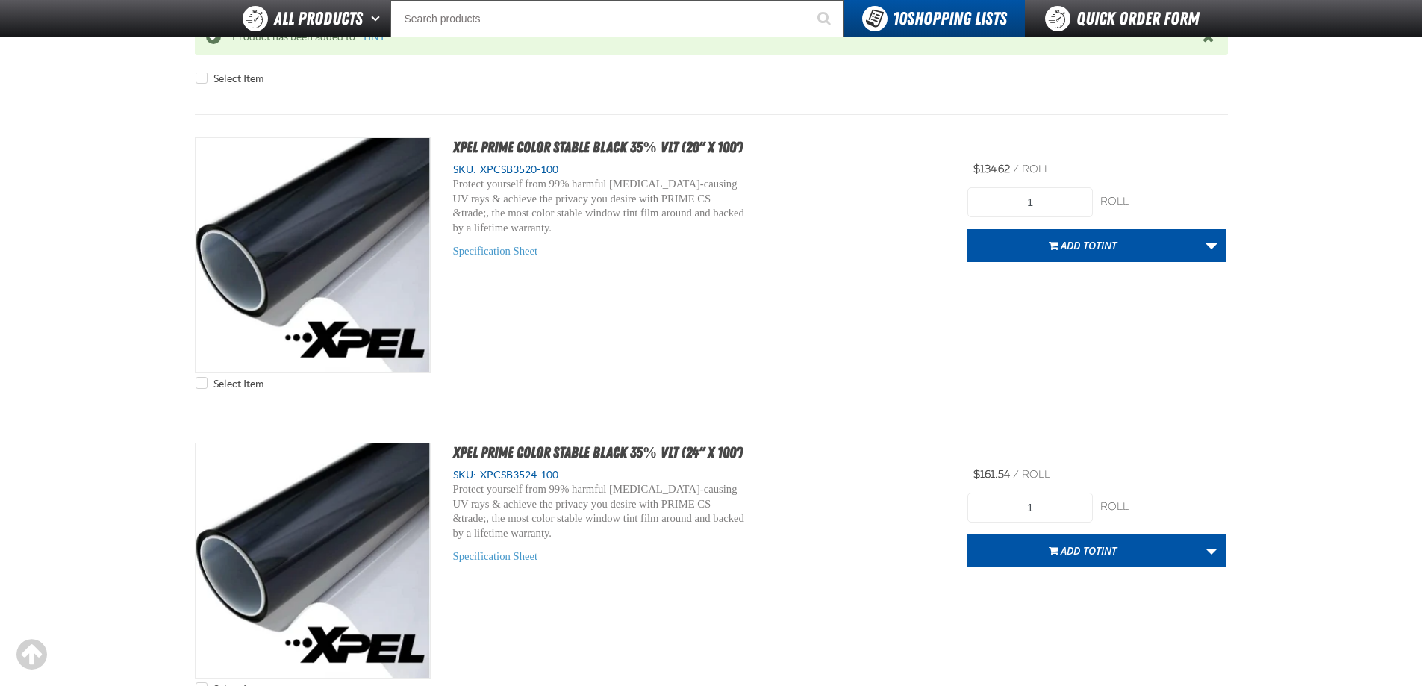
scroll to position [447, 0]
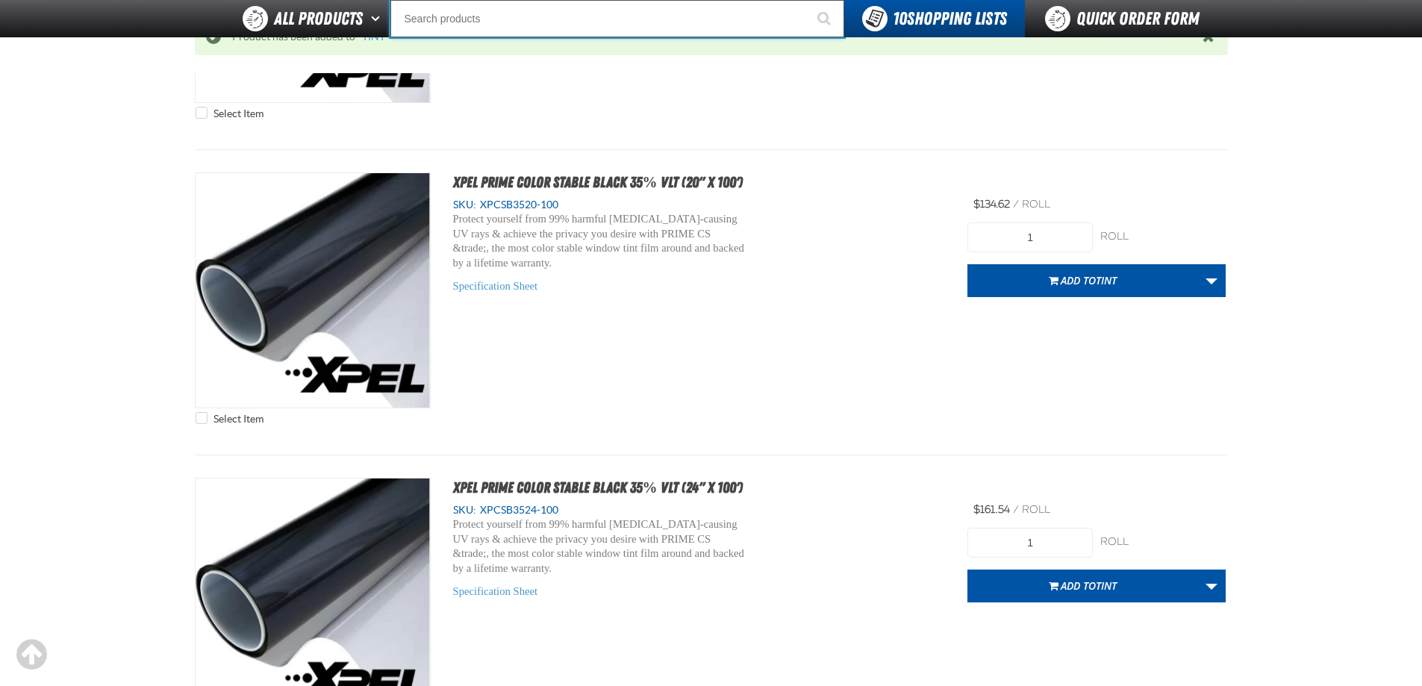
click at [506, 28] on input "Search" at bounding box center [618, 18] width 454 height 37
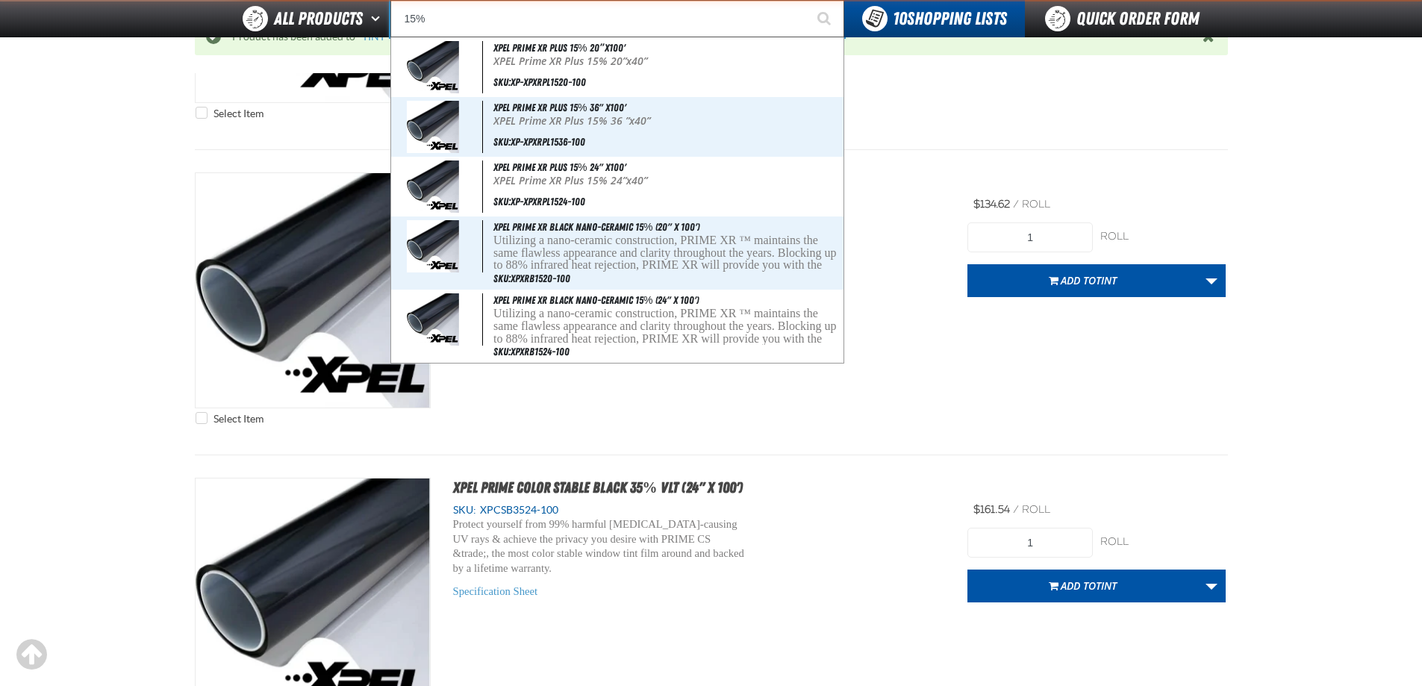
type input "15%"
click at [807, 0] on button "Start Searching" at bounding box center [825, 18] width 37 height 37
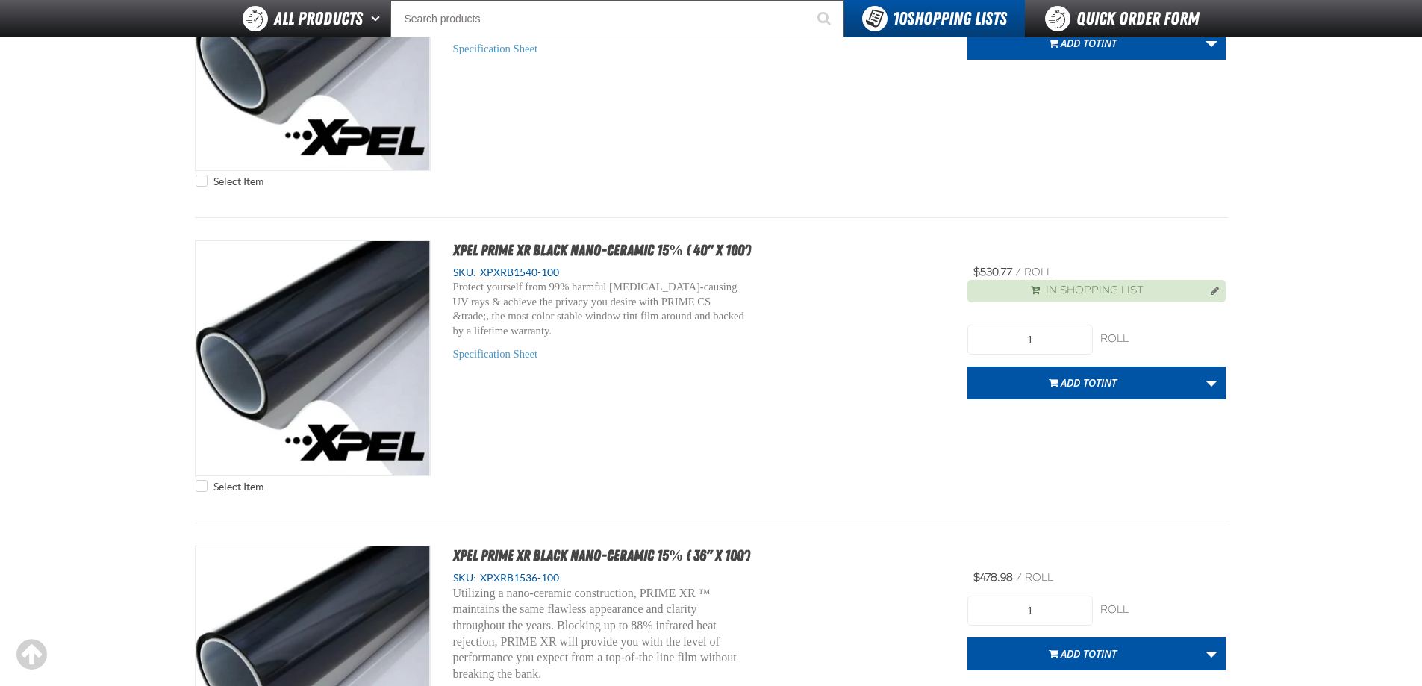
scroll to position [3360, 0]
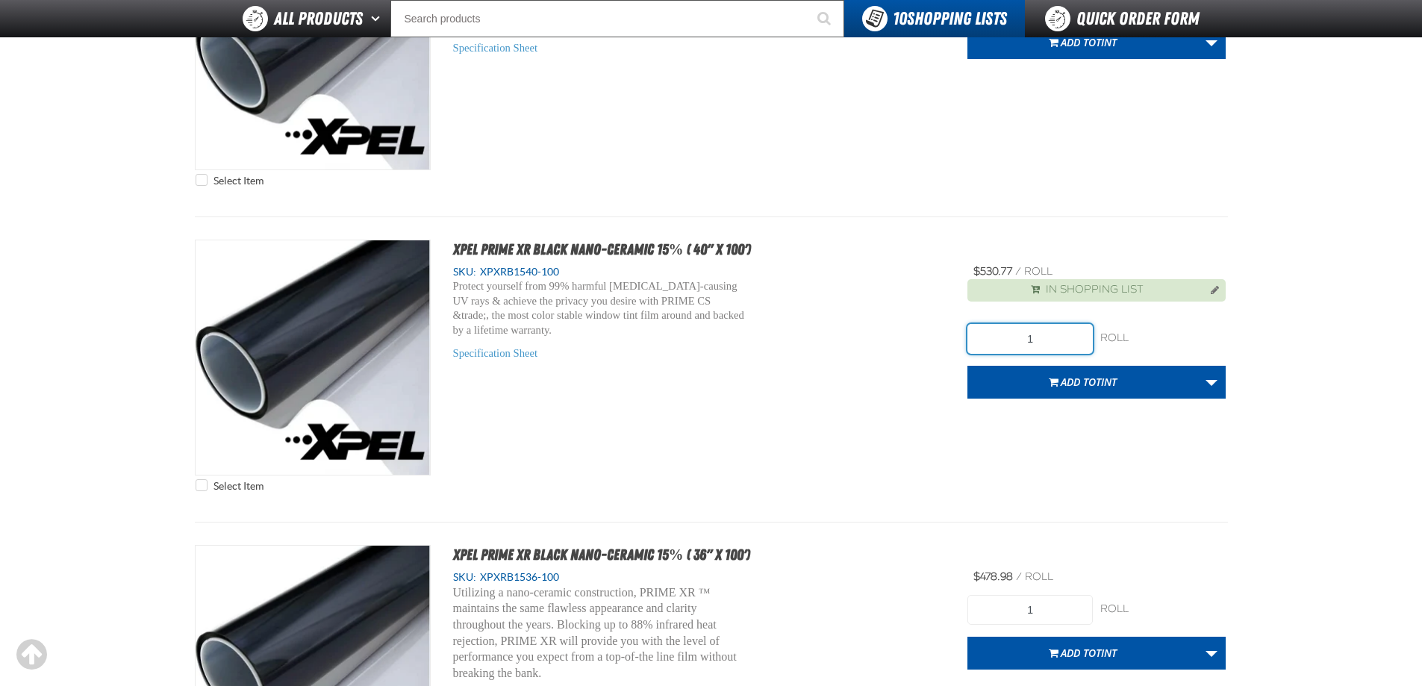
drag, startPoint x: 1001, startPoint y: 340, endPoint x: 965, endPoint y: 340, distance: 35.8
click at [965, 340] on div "Select Item XPEL PRIME XR Black Nano-Ceramic 15% ( 40" x 100') SKU: XPXRB1540-1…" at bounding box center [711, 370] width 1033 height 260
type input "2"
click at [1035, 379] on button "Add to TINT" at bounding box center [1083, 382] width 231 height 33
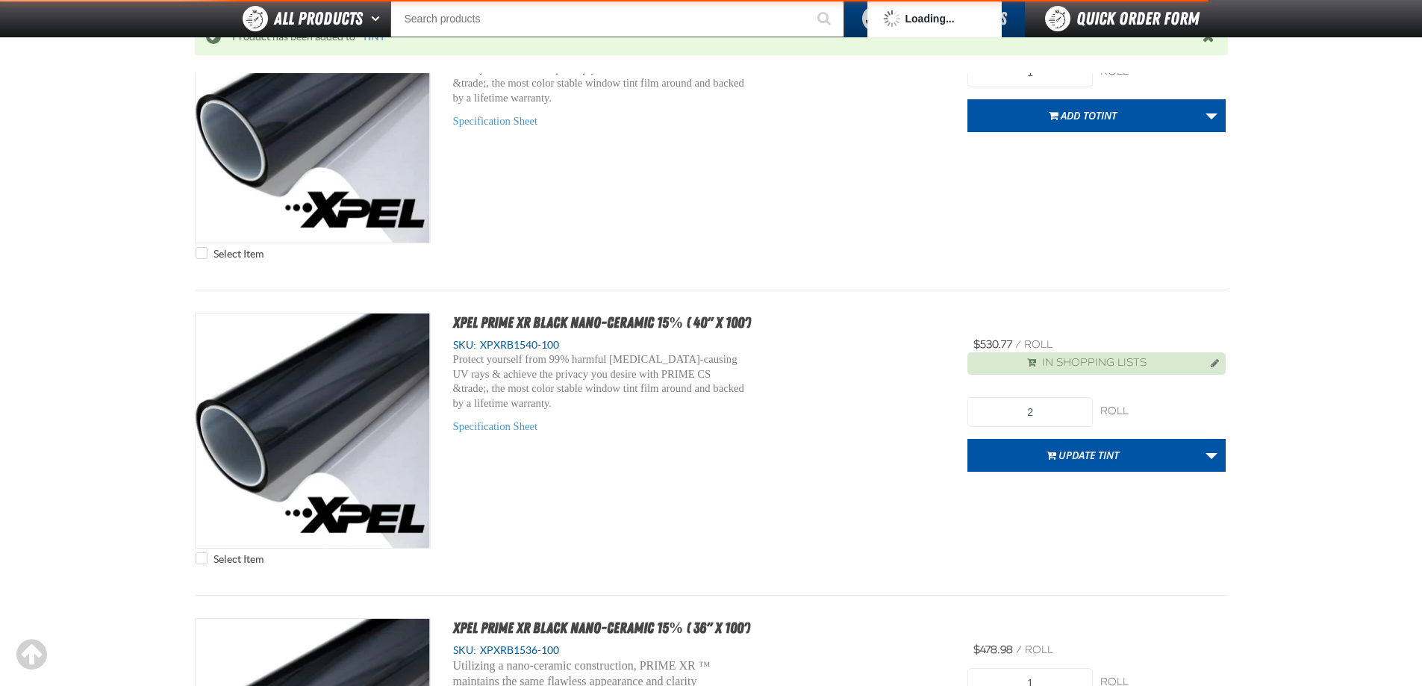
scroll to position [3433, 0]
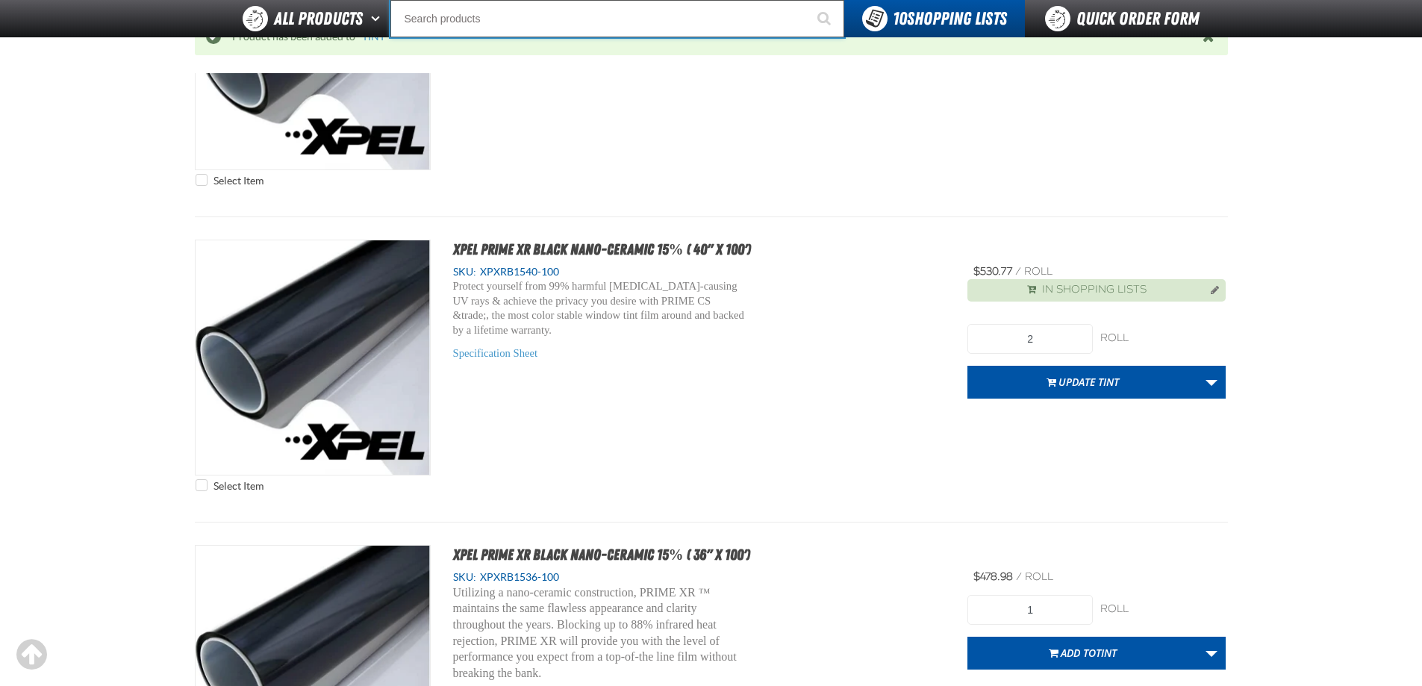
click at [426, 15] on input "Search" at bounding box center [618, 18] width 454 height 37
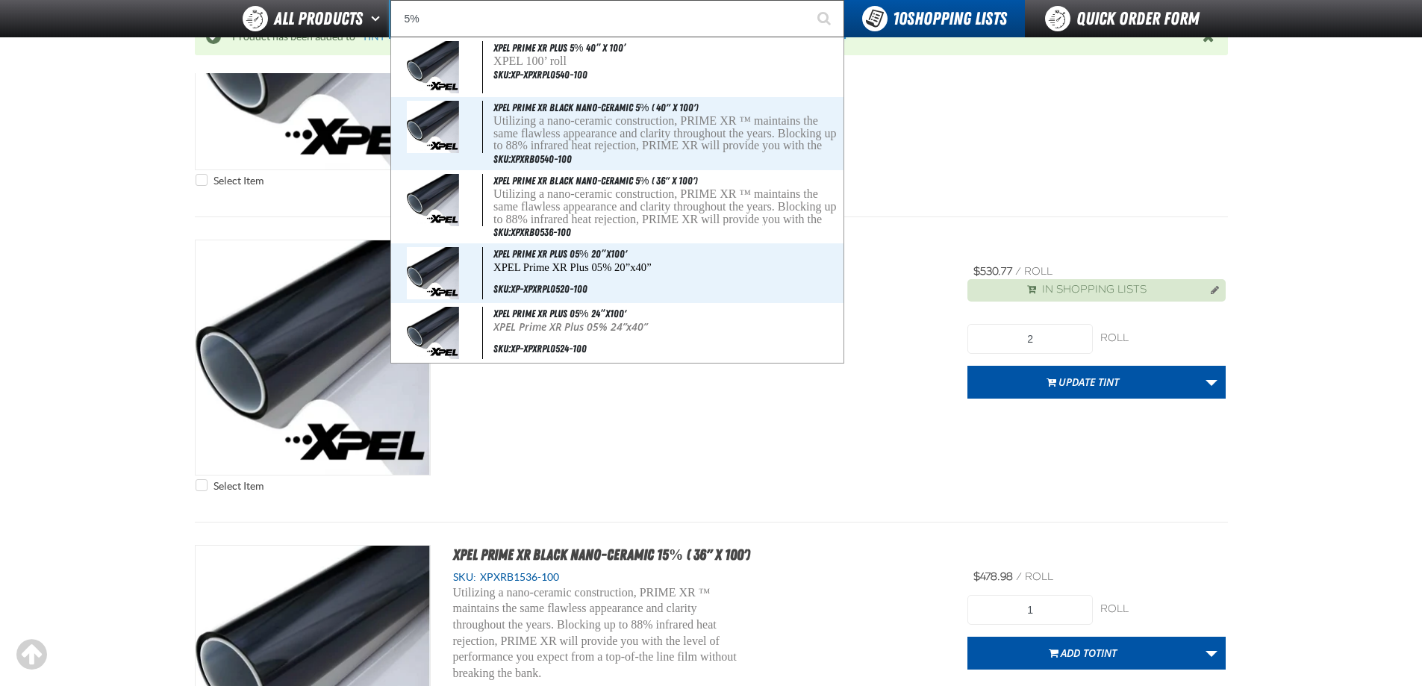
type input "5%"
click at [807, 0] on button "Start Searching" at bounding box center [825, 18] width 37 height 37
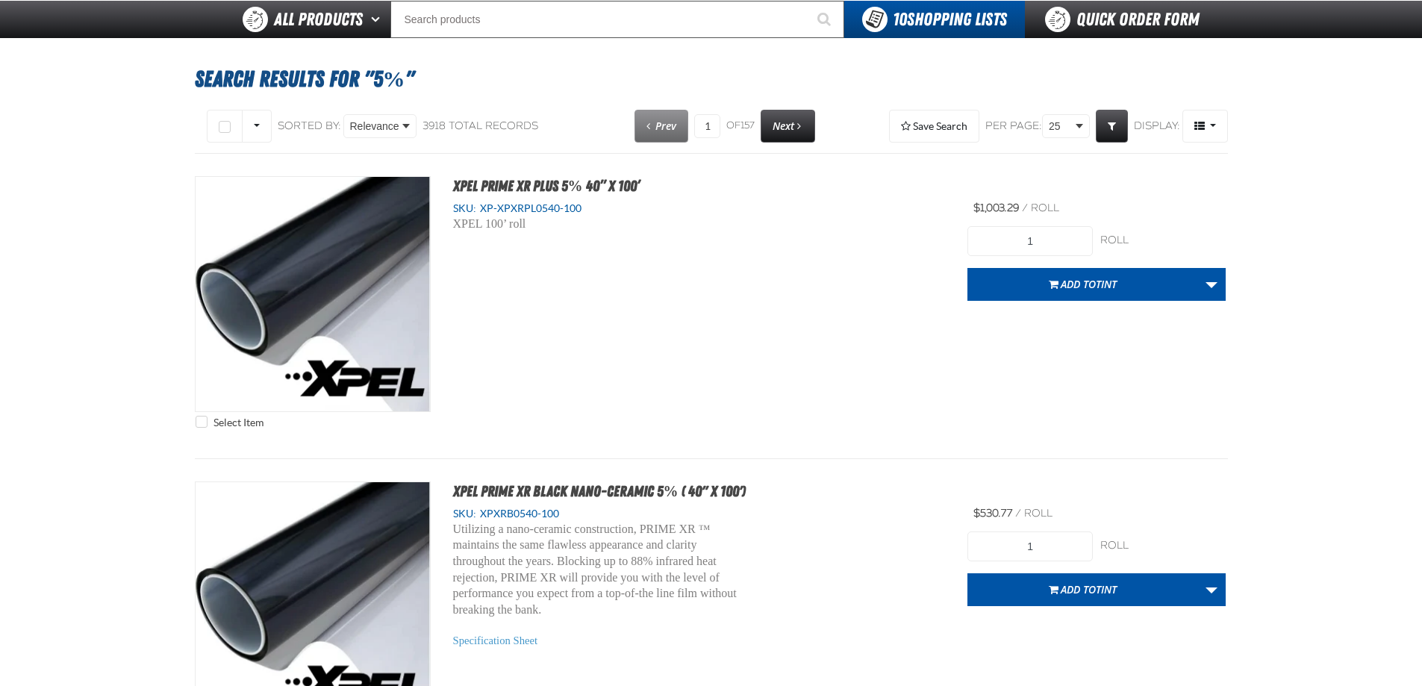
scroll to position [373, 0]
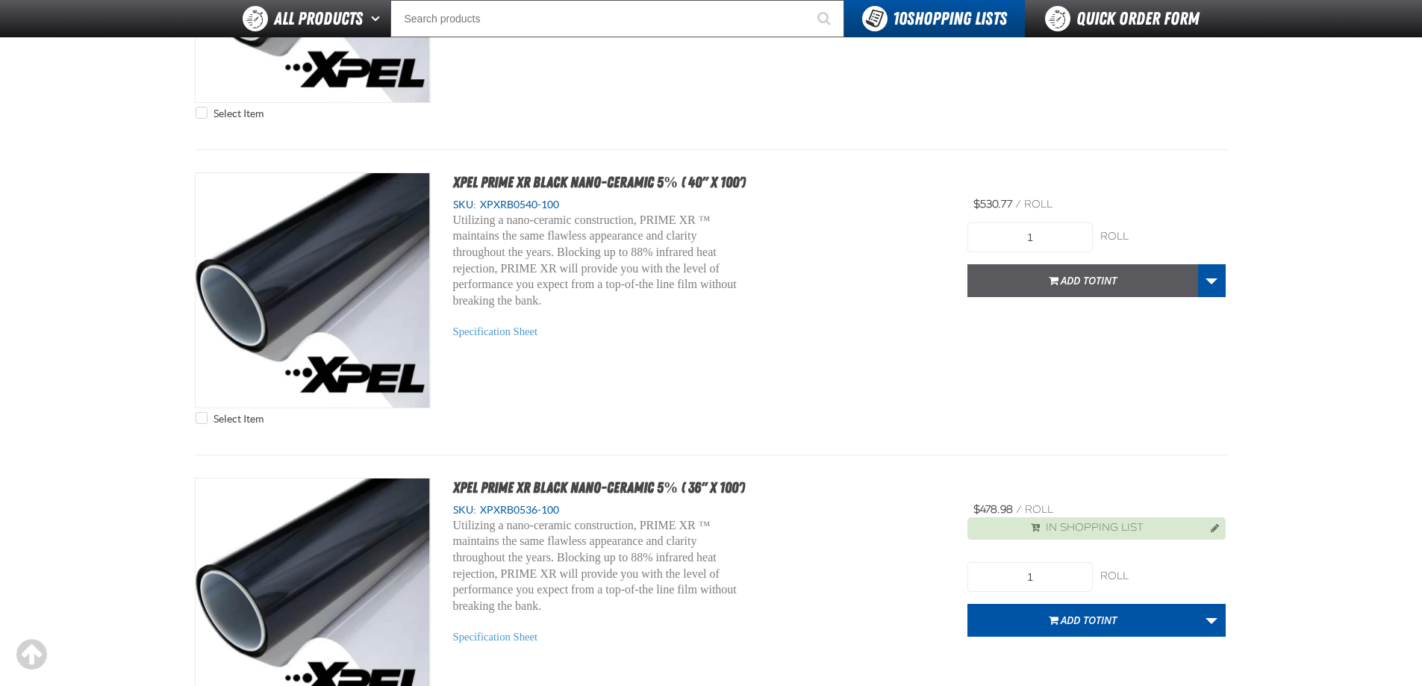
click at [1078, 279] on span "Add to TINT" at bounding box center [1089, 280] width 56 height 14
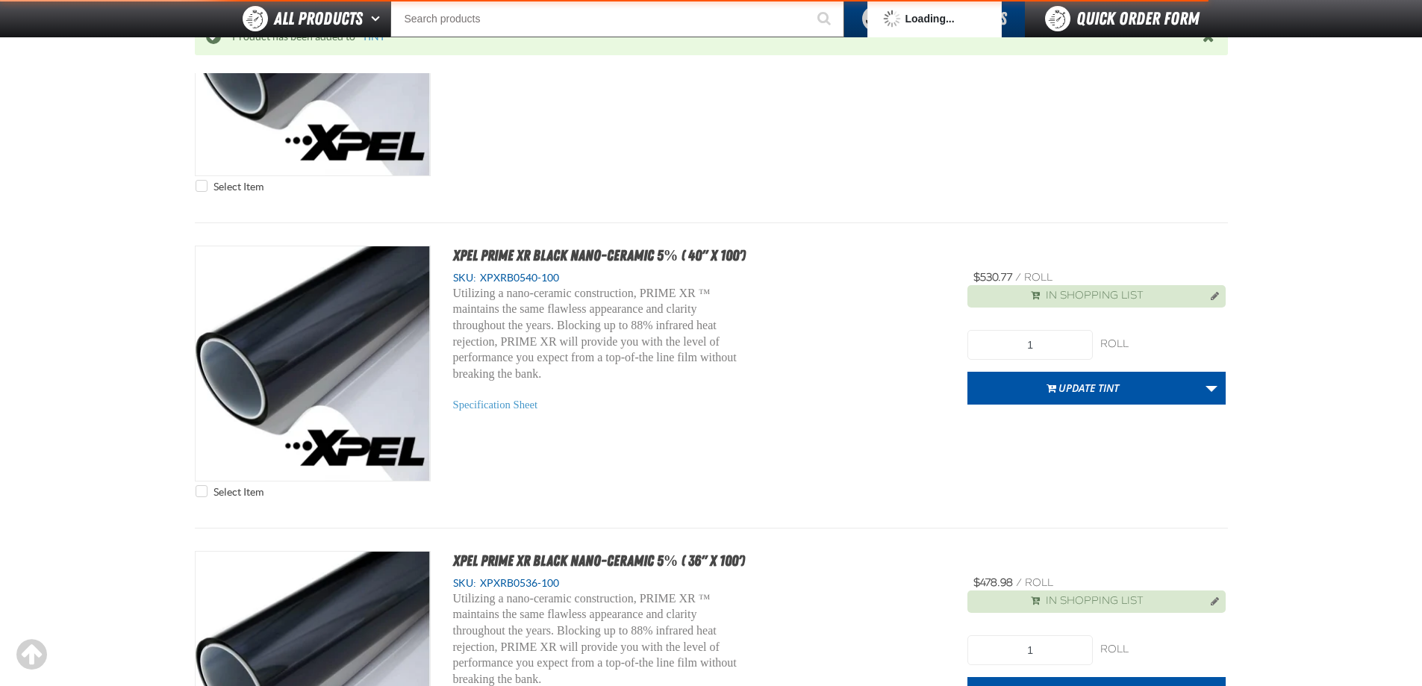
scroll to position [447, 0]
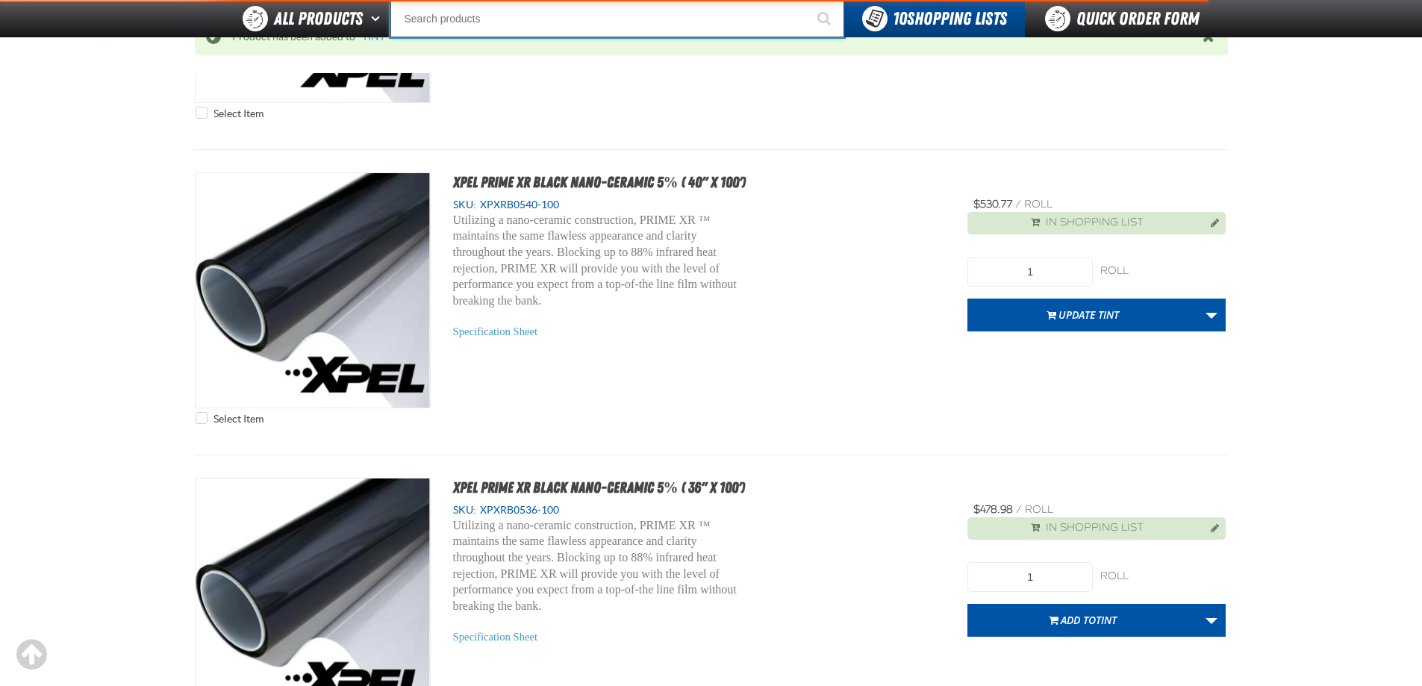
click at [489, 27] on input "Search" at bounding box center [618, 18] width 454 height 37
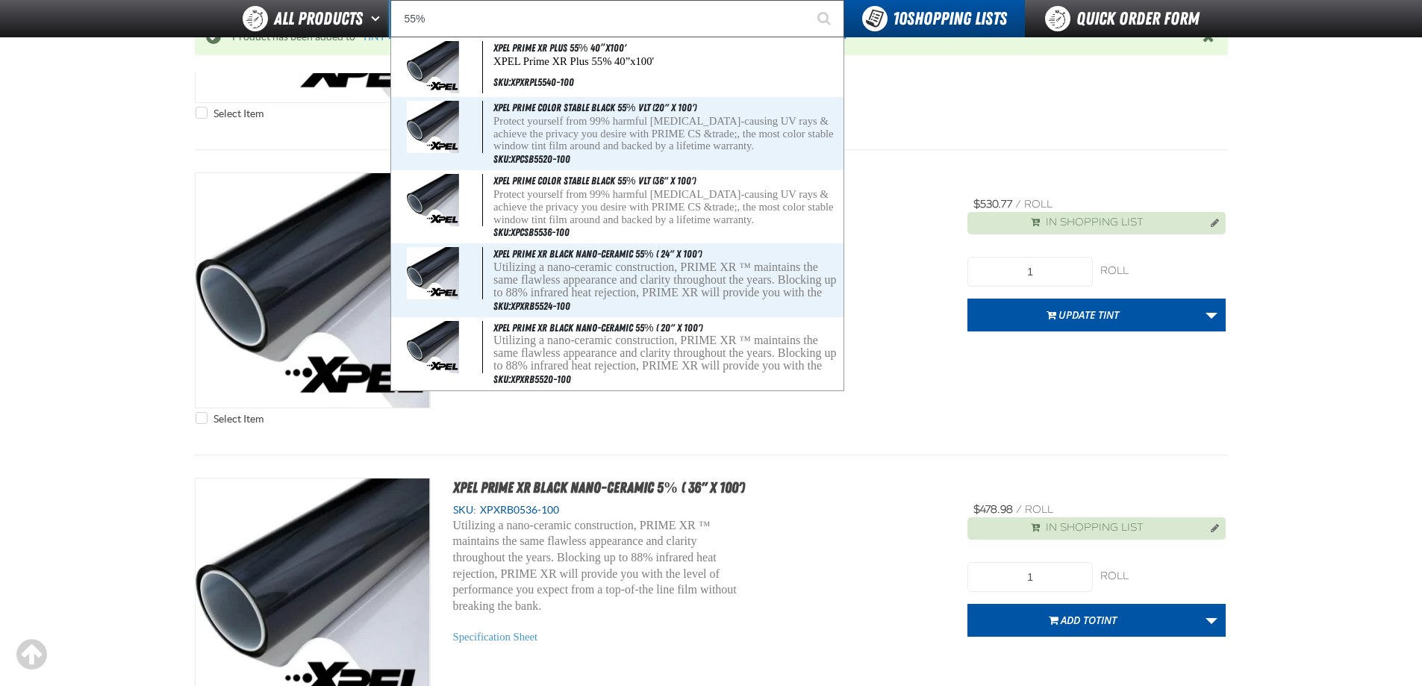
type input "55%"
click at [807, 0] on button "Start Searching" at bounding box center [825, 18] width 37 height 37
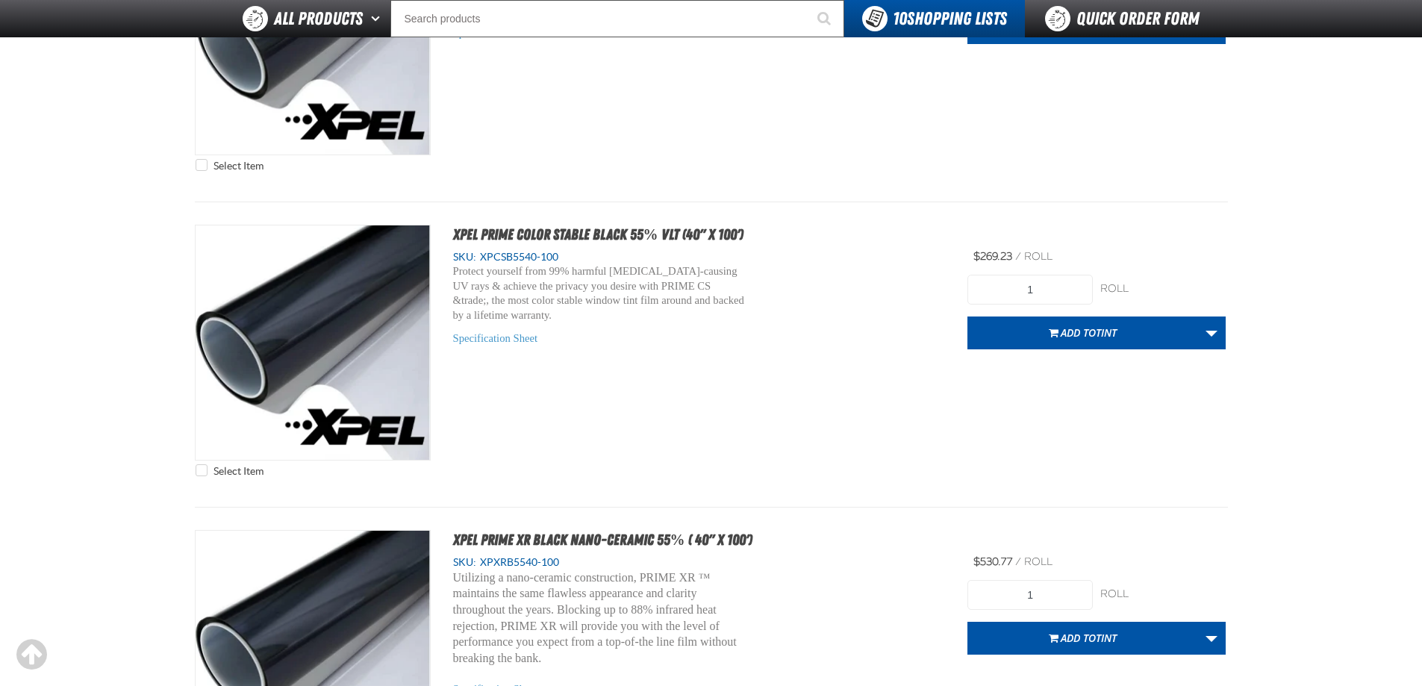
scroll to position [2016, 0]
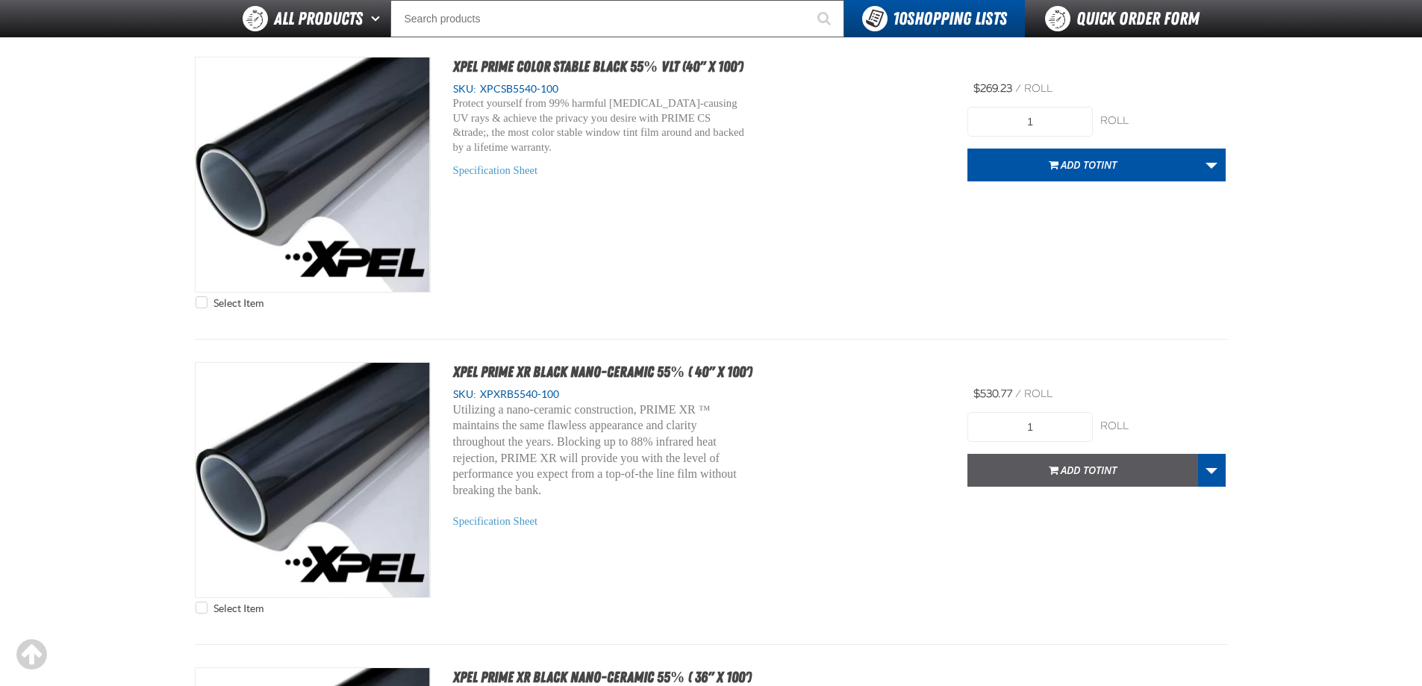
click at [1080, 464] on span "Add to TINT" at bounding box center [1089, 470] width 56 height 14
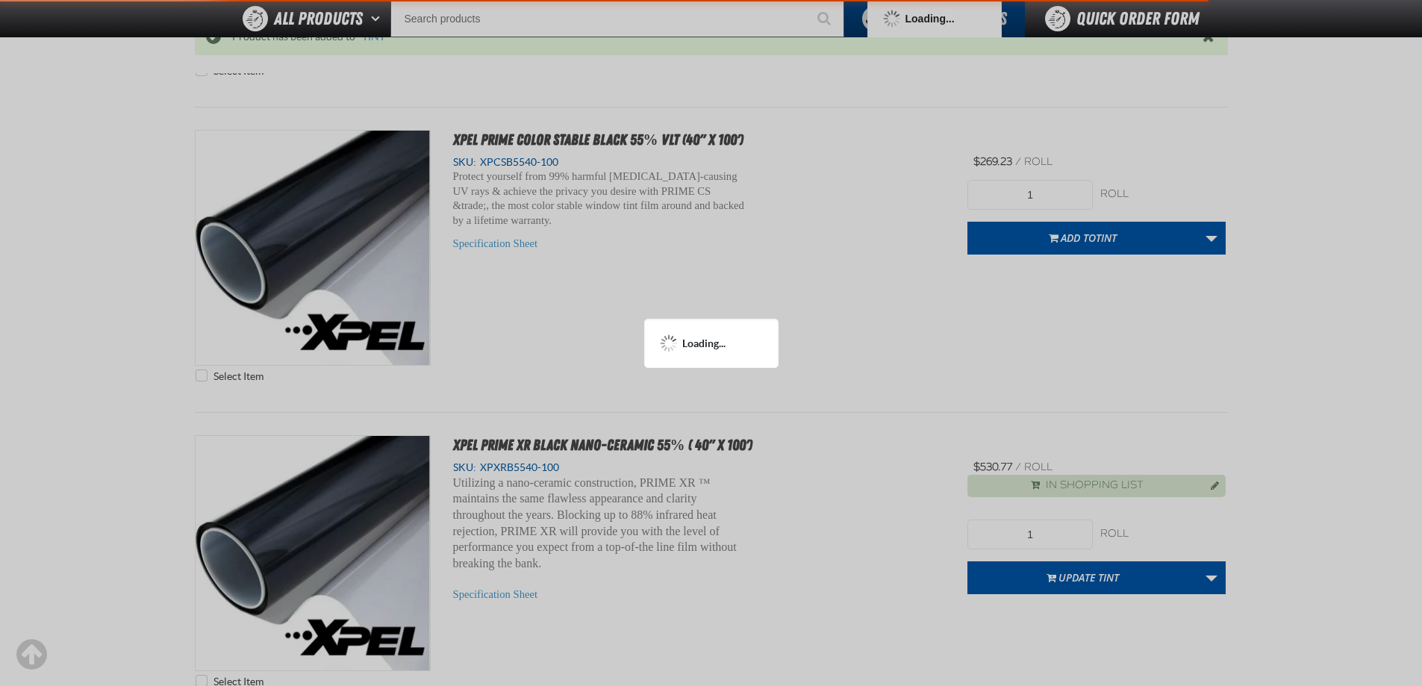
scroll to position [2089, 0]
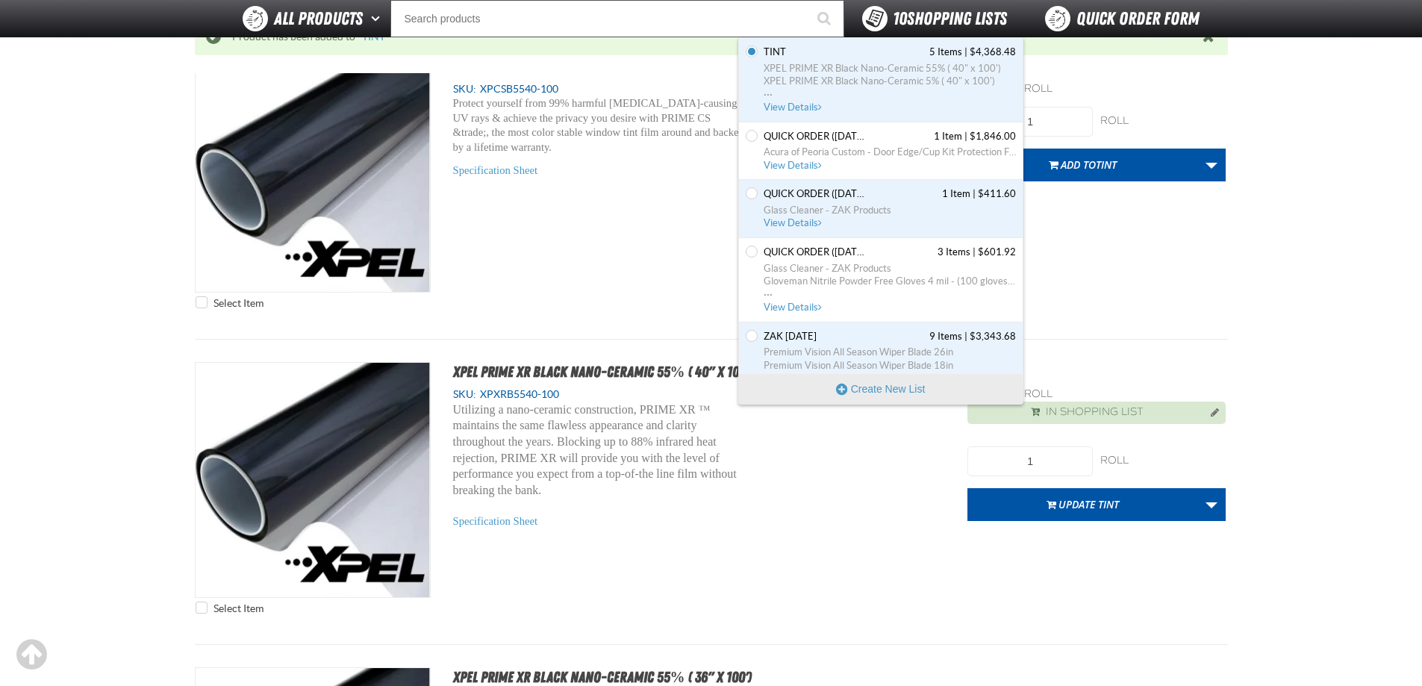
click at [896, 10] on strong "10" at bounding box center [900, 18] width 14 height 21
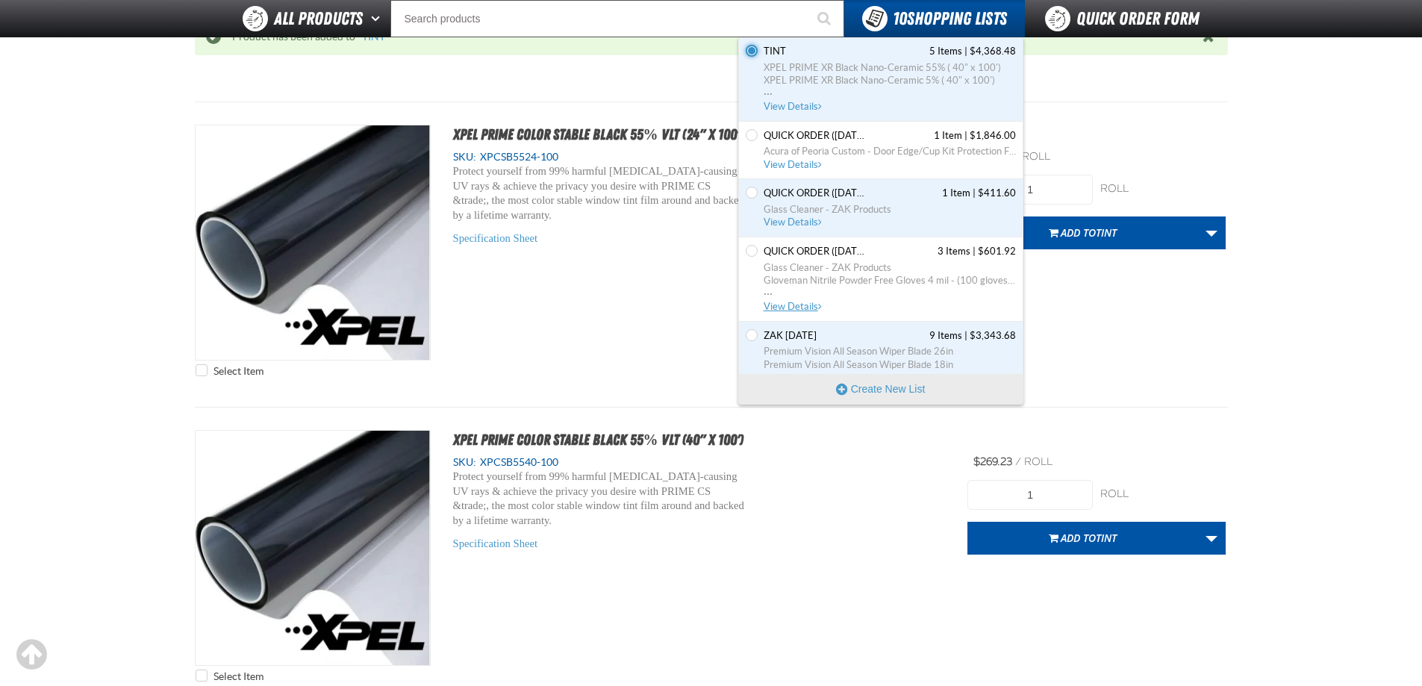
scroll to position [0, 0]
click at [882, 72] on span "XPEL PRIME XR Black Nano-Ceramic 55% ( 40" x 100')" at bounding box center [890, 68] width 252 height 13
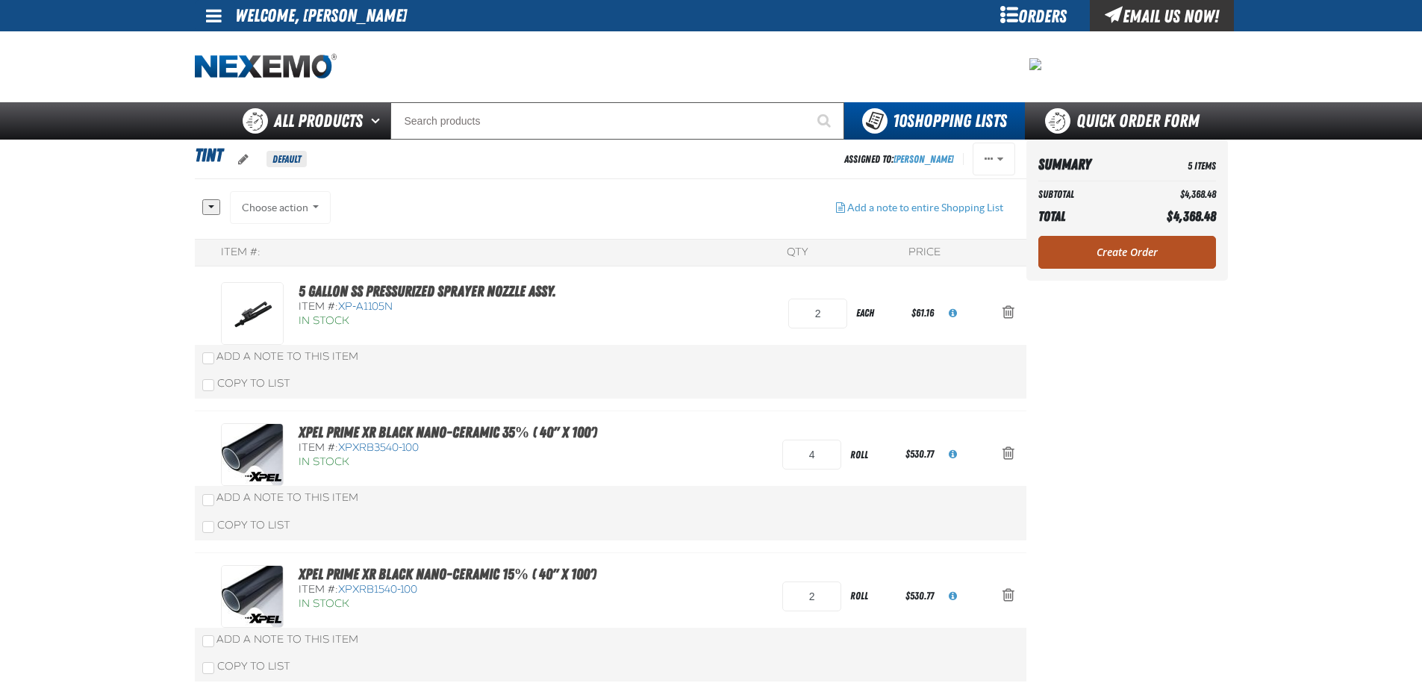
click at [1192, 252] on link "Create Order" at bounding box center [1128, 252] width 178 height 33
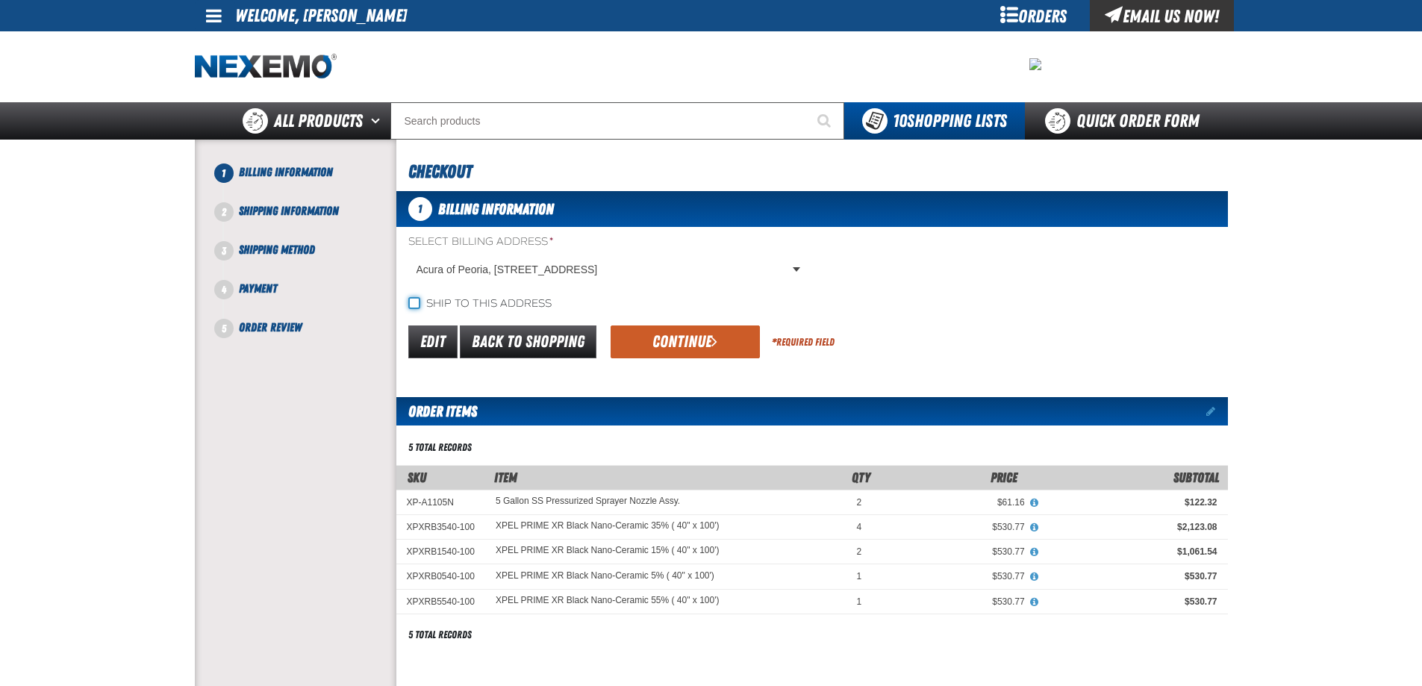
click at [417, 306] on input "Ship to this address" at bounding box center [414, 303] width 12 height 12
checkbox input "true"
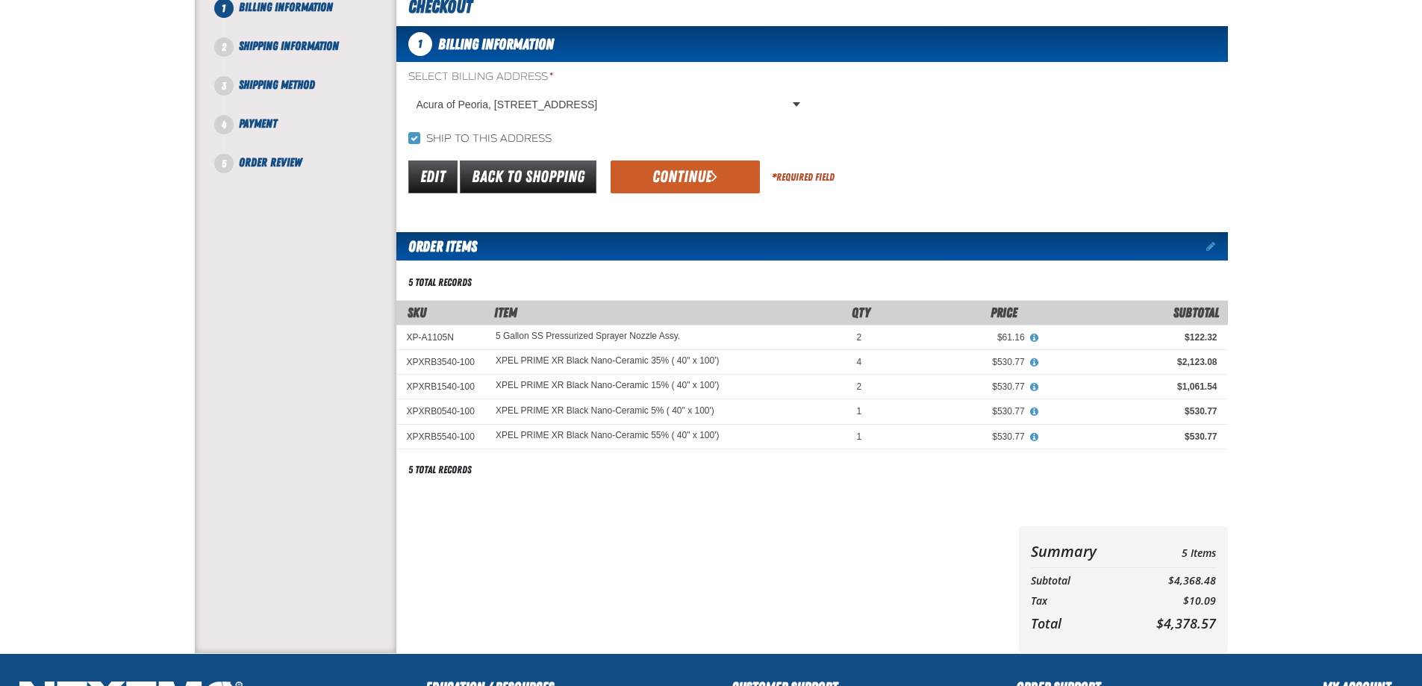
scroll to position [75, 0]
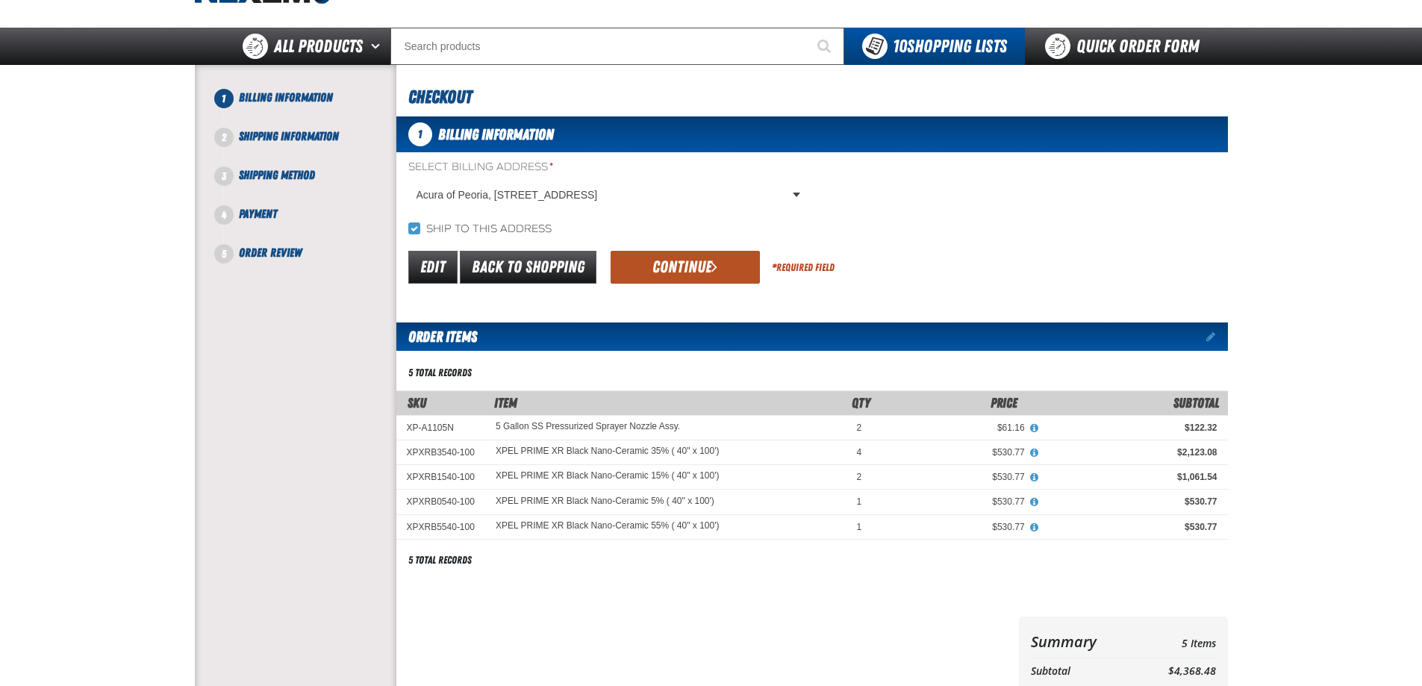
click at [713, 264] on span "submit" at bounding box center [715, 266] width 6 height 16
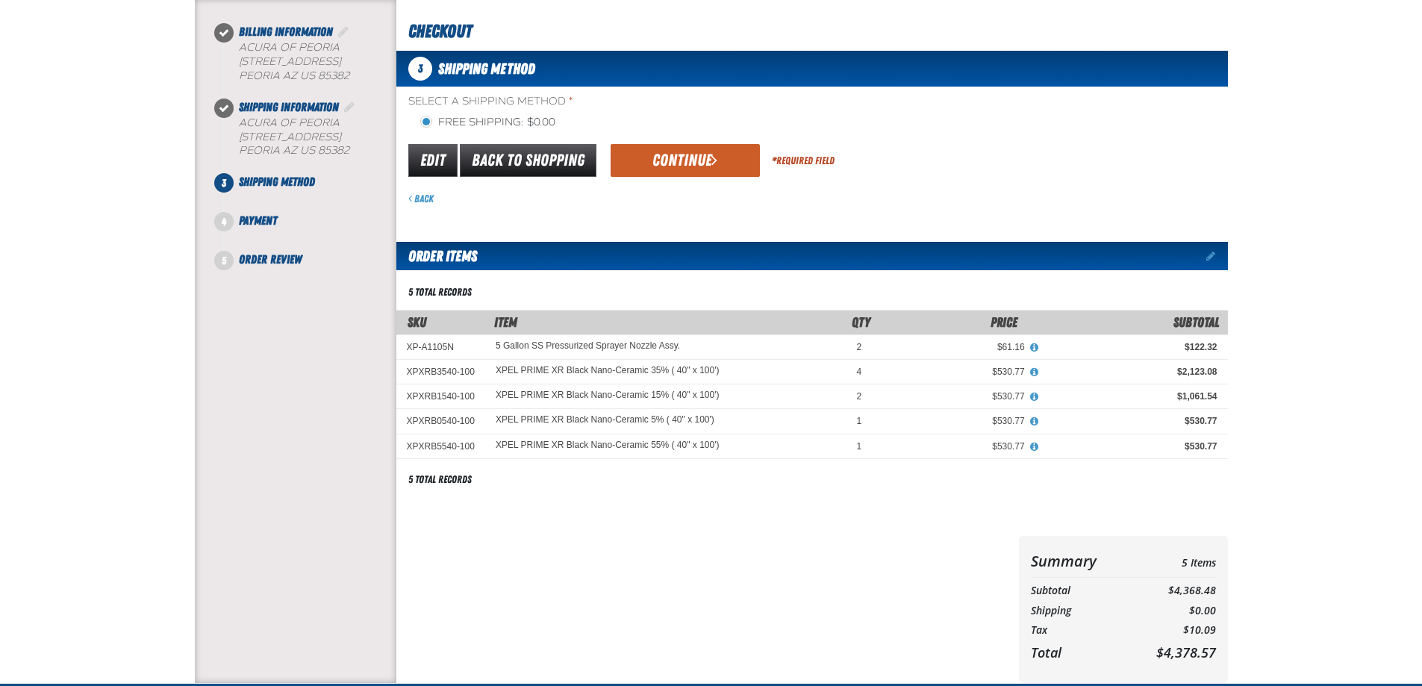
scroll to position [0, 0]
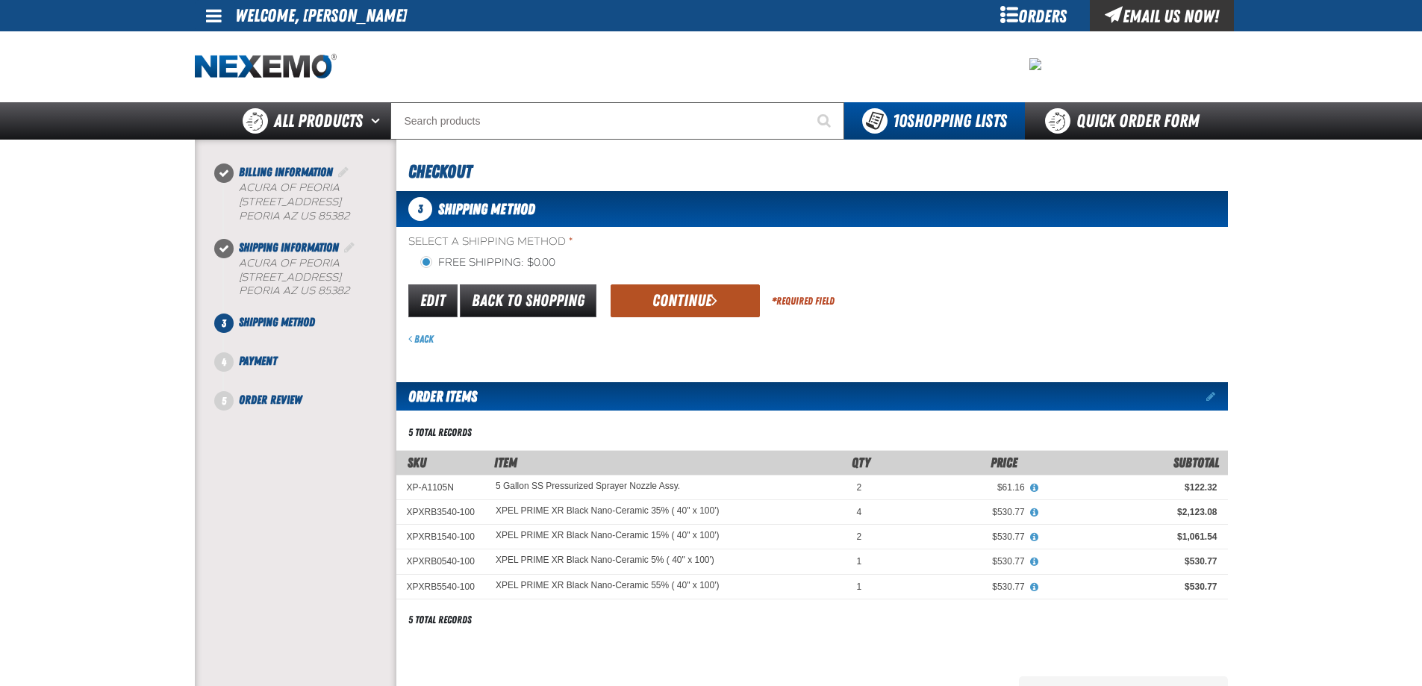
click at [696, 300] on button "Continue" at bounding box center [685, 300] width 149 height 33
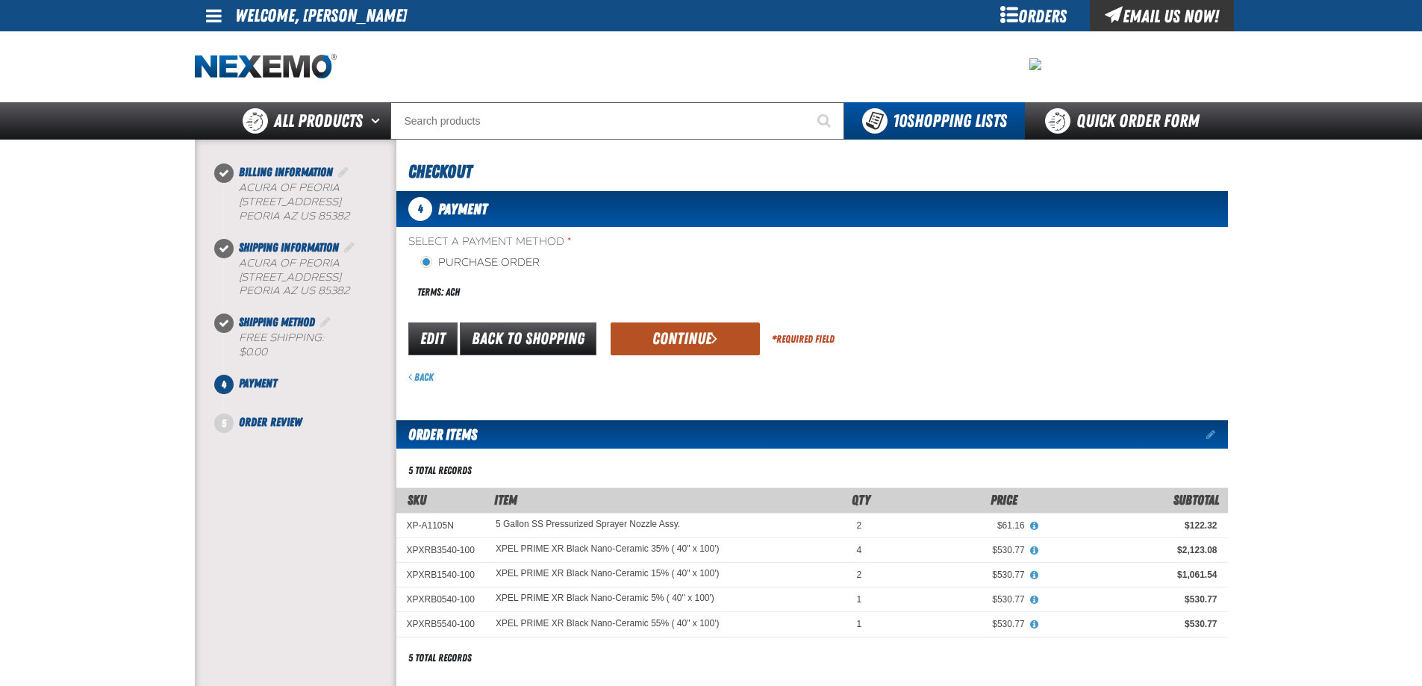
click at [697, 340] on button "Continue" at bounding box center [685, 339] width 149 height 33
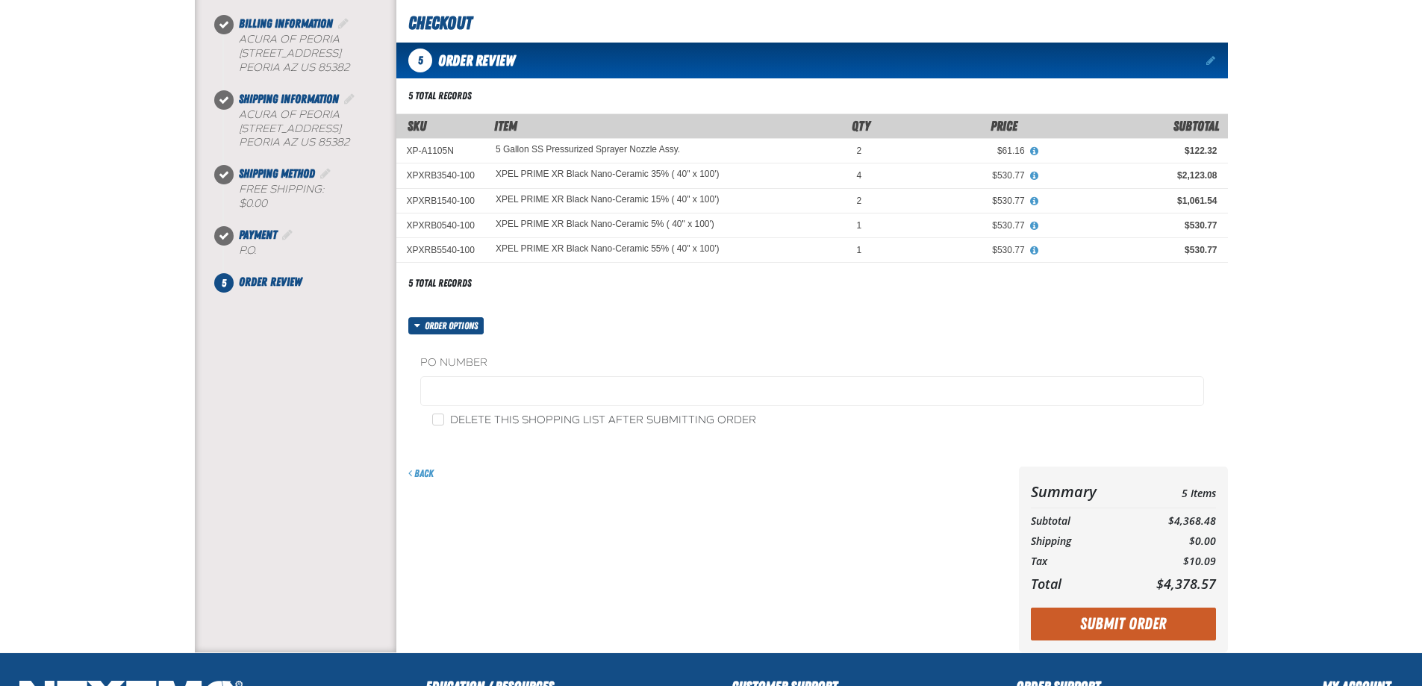
scroll to position [149, 0]
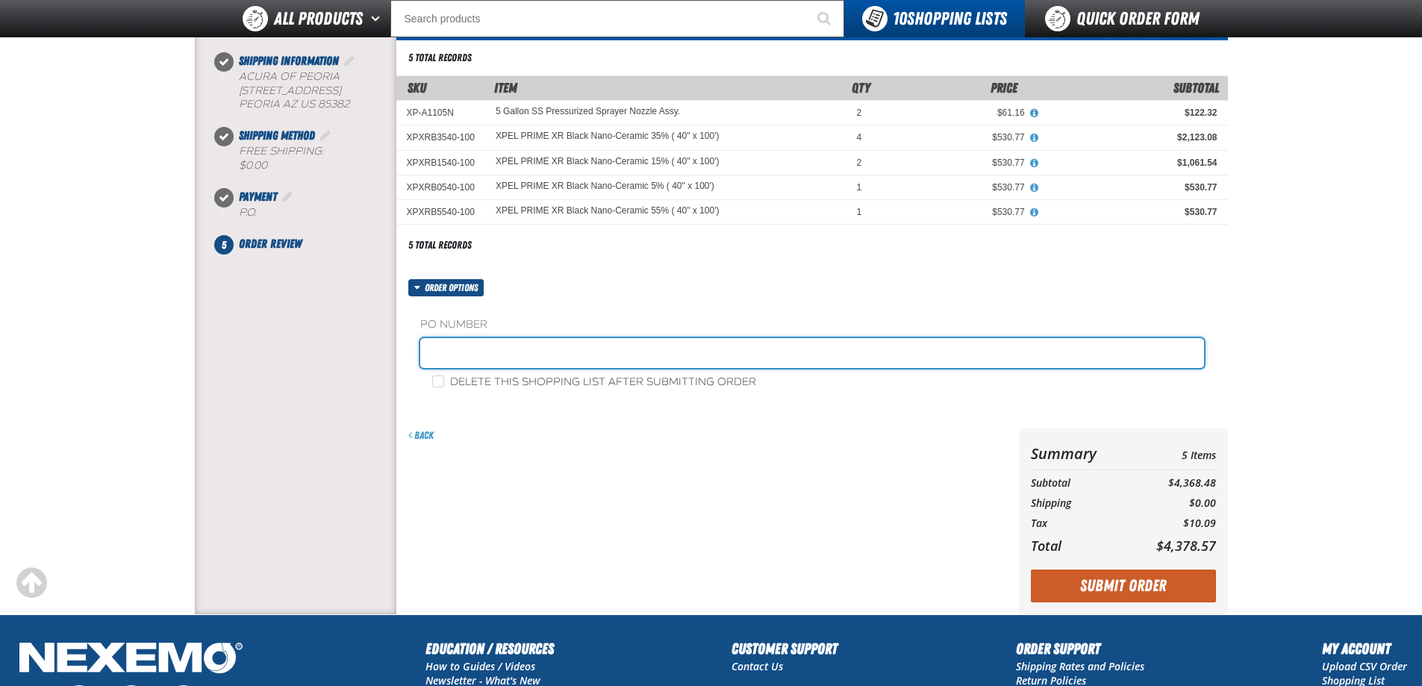
click at [505, 348] on input "text" at bounding box center [812, 353] width 784 height 30
type input "452636AP"
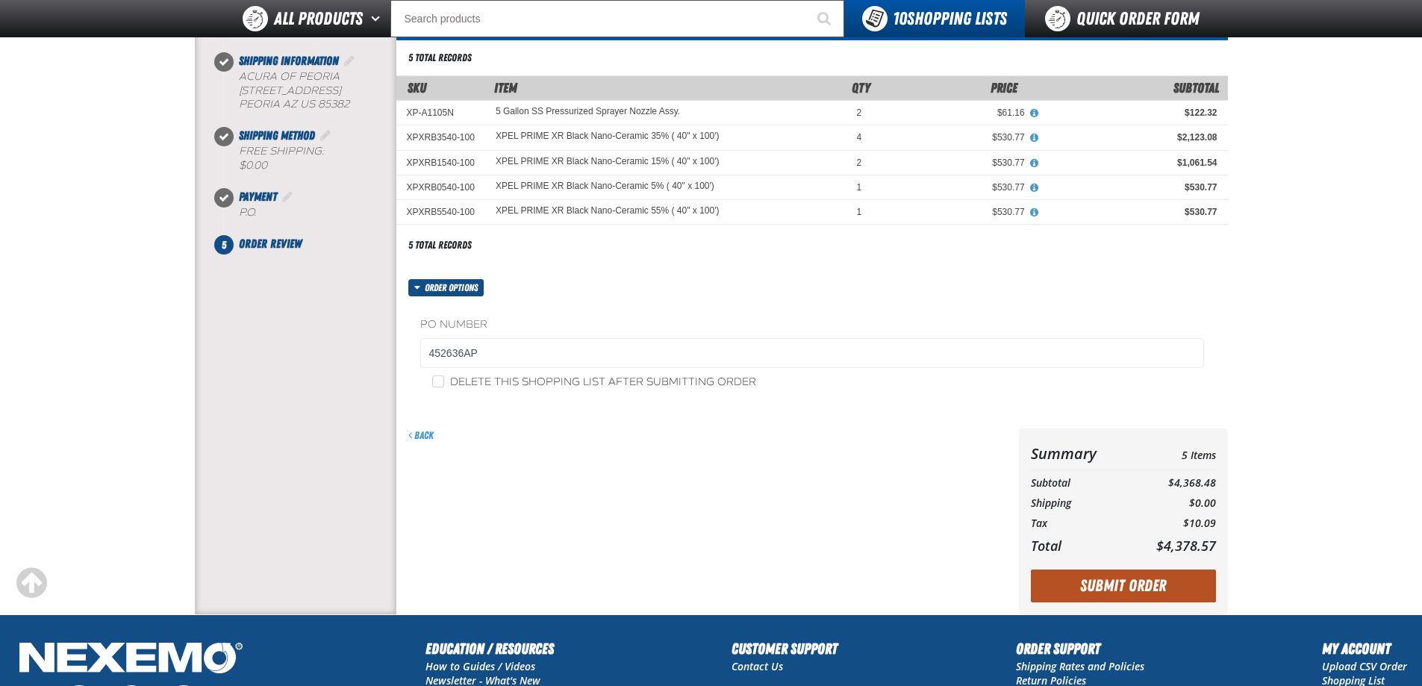
click at [1148, 596] on button "Submit Order" at bounding box center [1123, 586] width 185 height 33
